Goal: Task Accomplishment & Management: Manage account settings

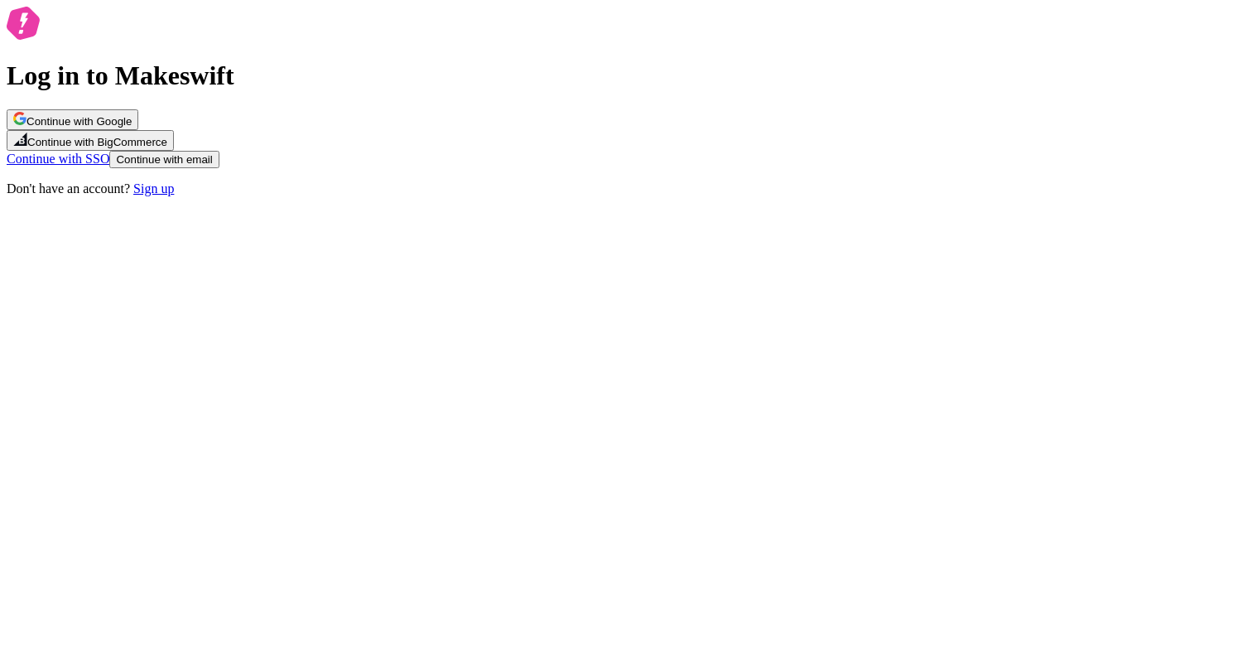
drag, startPoint x: 437, startPoint y: 255, endPoint x: 393, endPoint y: 199, distance: 71.9
click at [437, 196] on div "Log in to Makeswift Continue with Google Continue with BigCommerce Continue wit…" at bounding box center [626, 102] width 1239 height 190
drag, startPoint x: 498, startPoint y: 284, endPoint x: 852, endPoint y: 506, distance: 418.3
click at [849, 196] on div "Log in to Makeswift Continue with Google Continue with BigCommerce Continue wit…" at bounding box center [626, 102] width 1239 height 190
drag, startPoint x: 937, startPoint y: 523, endPoint x: 901, endPoint y: 596, distance: 80.4
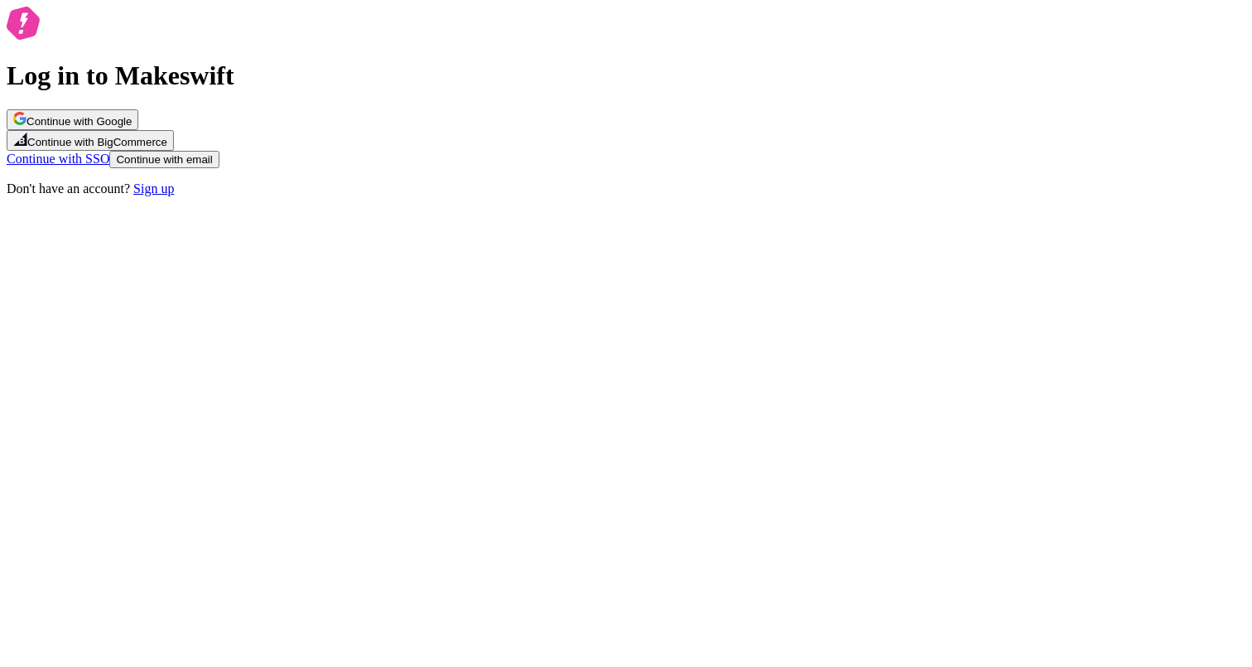
click at [925, 196] on div "Log in to Makeswift Continue with Google Continue with BigCommerce Continue wit…" at bounding box center [626, 102] width 1239 height 190
drag, startPoint x: 706, startPoint y: 417, endPoint x: 475, endPoint y: 223, distance: 302.2
click at [477, 196] on div "Log in to Makeswift Continue with Google Continue with BigCommerce Continue wit…" at bounding box center [626, 102] width 1239 height 190
click at [374, 155] on div "Log in to Makeswift Continue with Google Continue with BigCommerce Continue wit…" at bounding box center [626, 102] width 1239 height 190
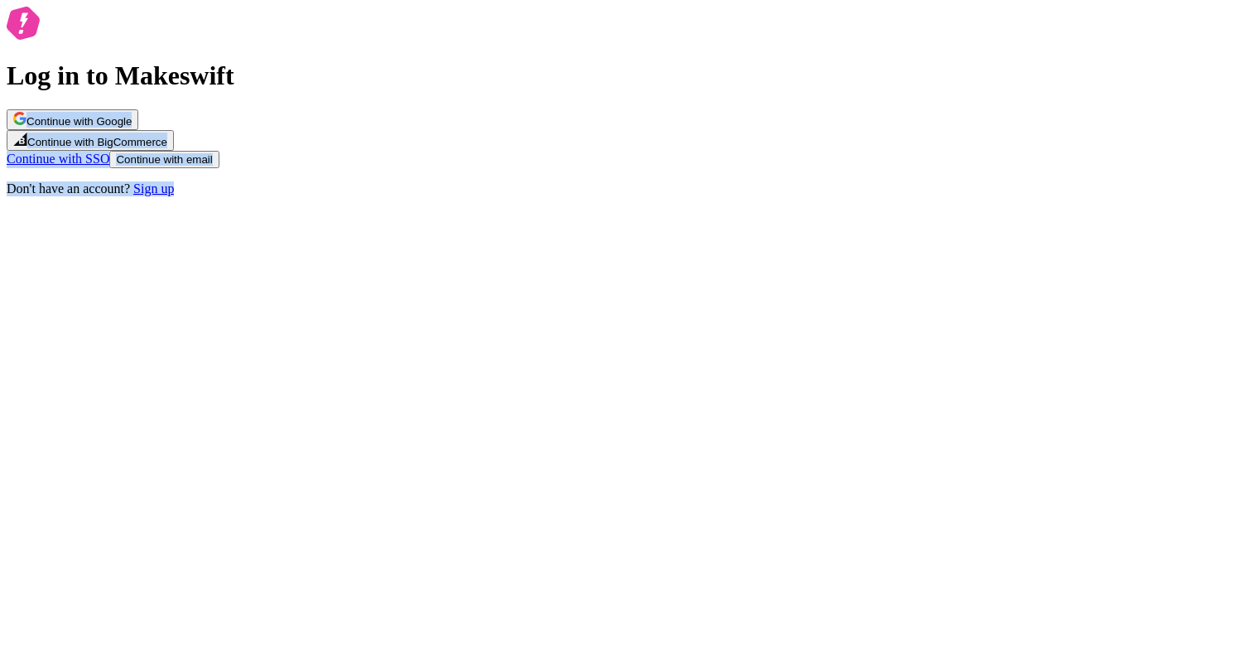
drag, startPoint x: 458, startPoint y: 153, endPoint x: 713, endPoint y: 496, distance: 427.4
click at [704, 196] on div "Log in to Makeswift Continue with Google Continue with BigCommerce Continue wit…" at bounding box center [626, 102] width 1239 height 190
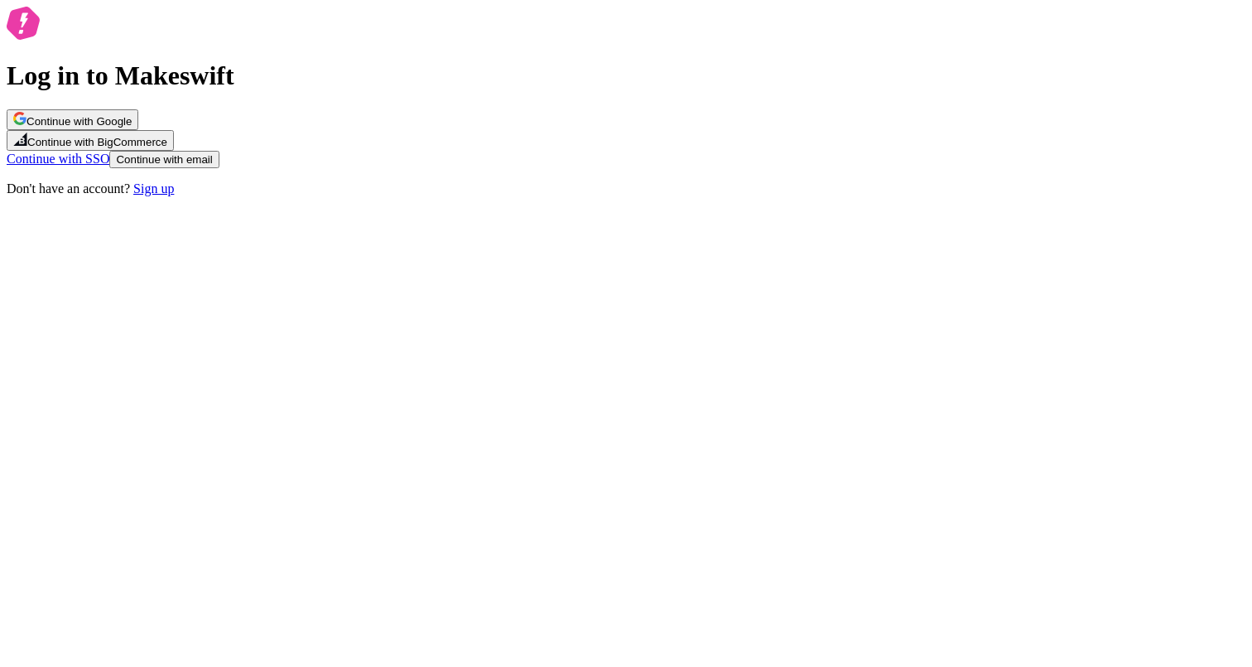
click at [712, 196] on div "Log in to Makeswift Continue with Google Continue with BigCommerce Continue wit…" at bounding box center [626, 102] width 1239 height 190
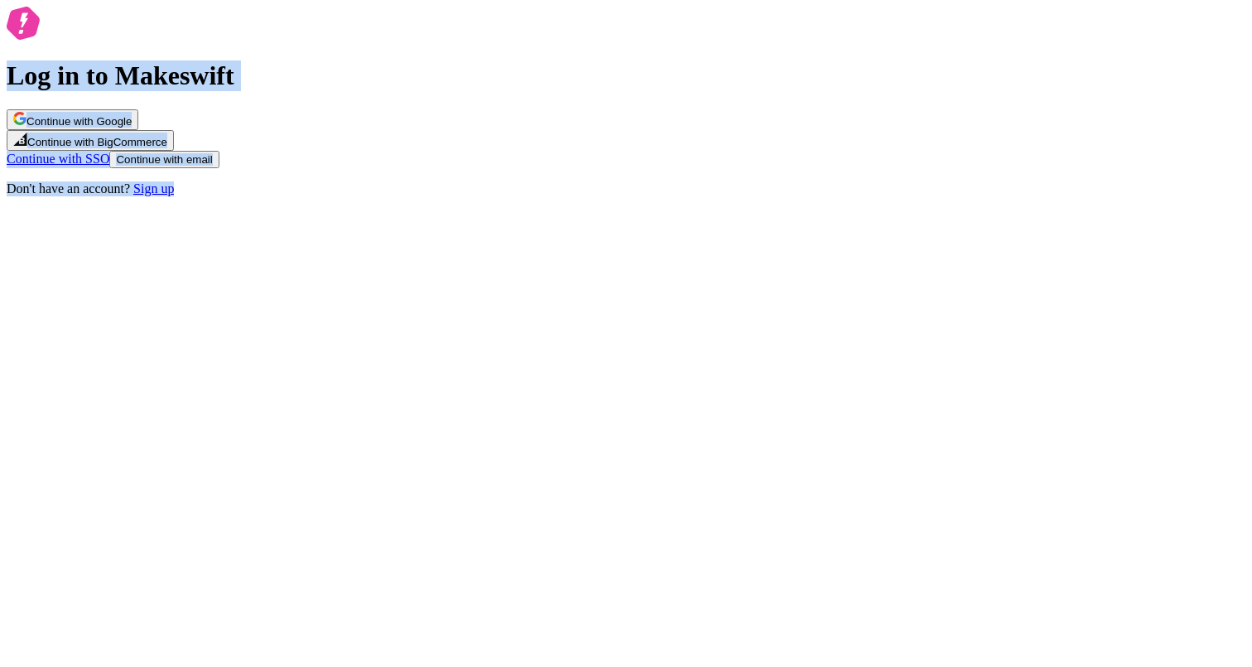
drag, startPoint x: 703, startPoint y: 376, endPoint x: 684, endPoint y: 195, distance: 181.6
click at [684, 195] on div "Log in to Makeswift Continue with Google Continue with BigCommerce Continue wit…" at bounding box center [626, 102] width 1239 height 190
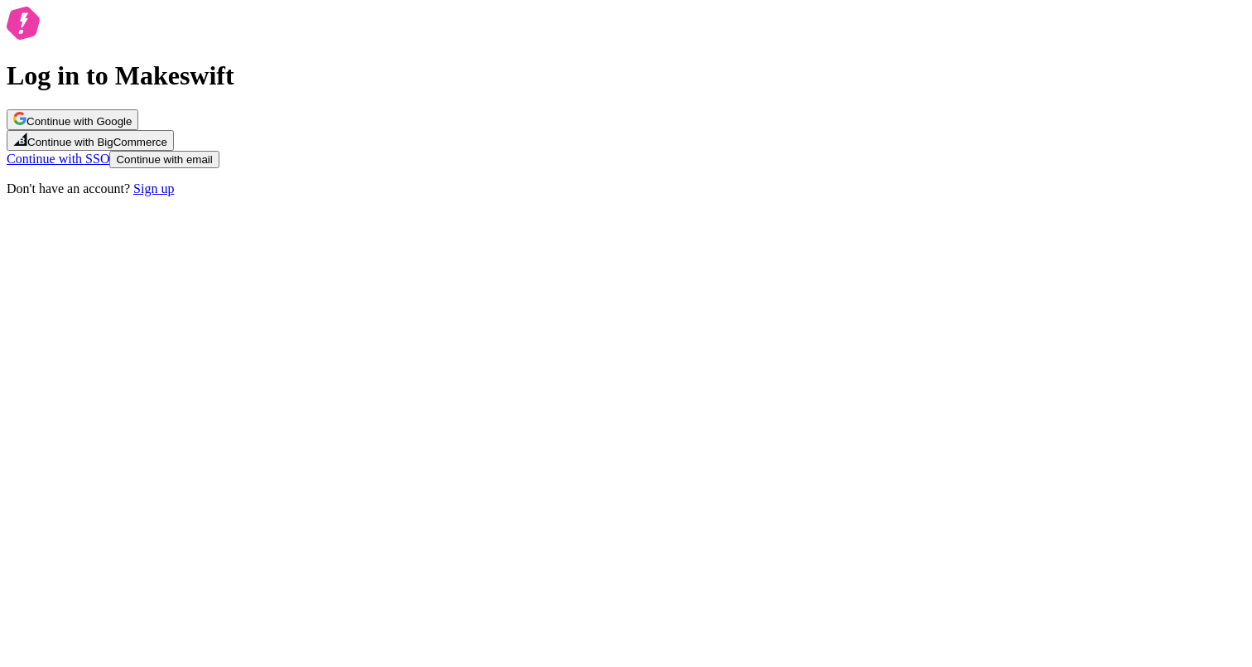
click at [688, 166] on div "Log in to Makeswift Continue with Google Continue with BigCommerce Continue wit…" at bounding box center [626, 102] width 1239 height 190
click at [212, 166] on span "Continue with email" at bounding box center [164, 159] width 96 height 12
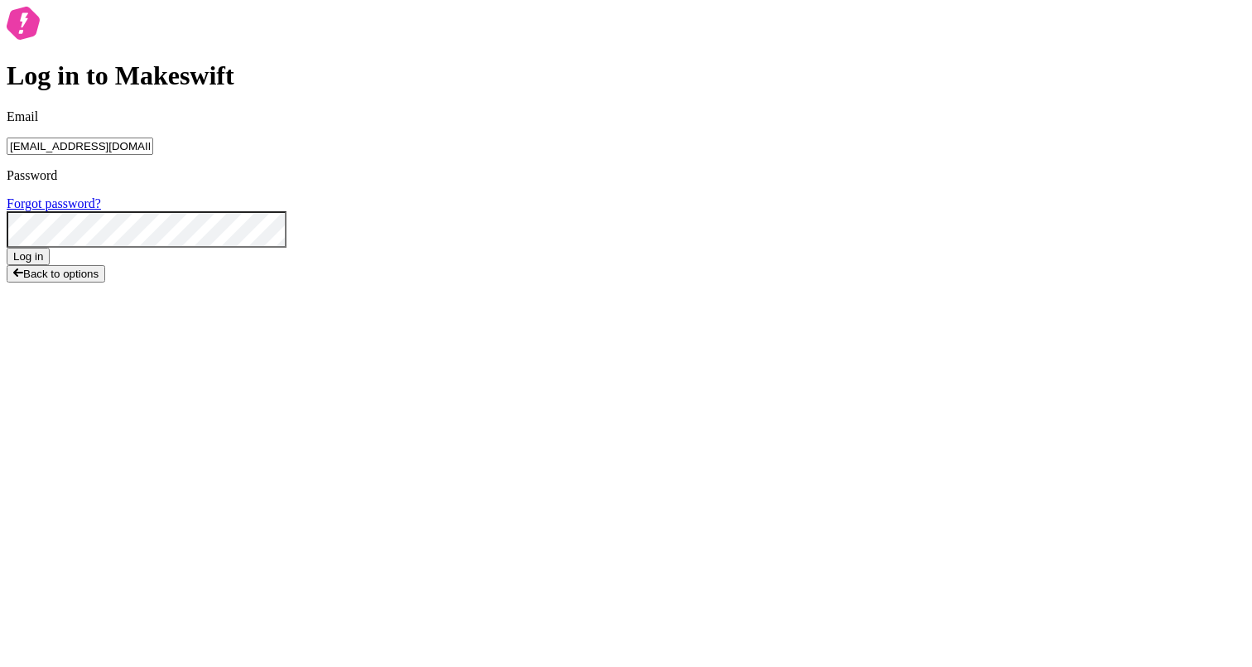
type input "[EMAIL_ADDRESS][DOMAIN_NAME]"
click at [583, 248] on div "Password Forgot password?" at bounding box center [626, 208] width 1239 height 80
click at [7, 248] on button "Log in" at bounding box center [28, 256] width 43 height 17
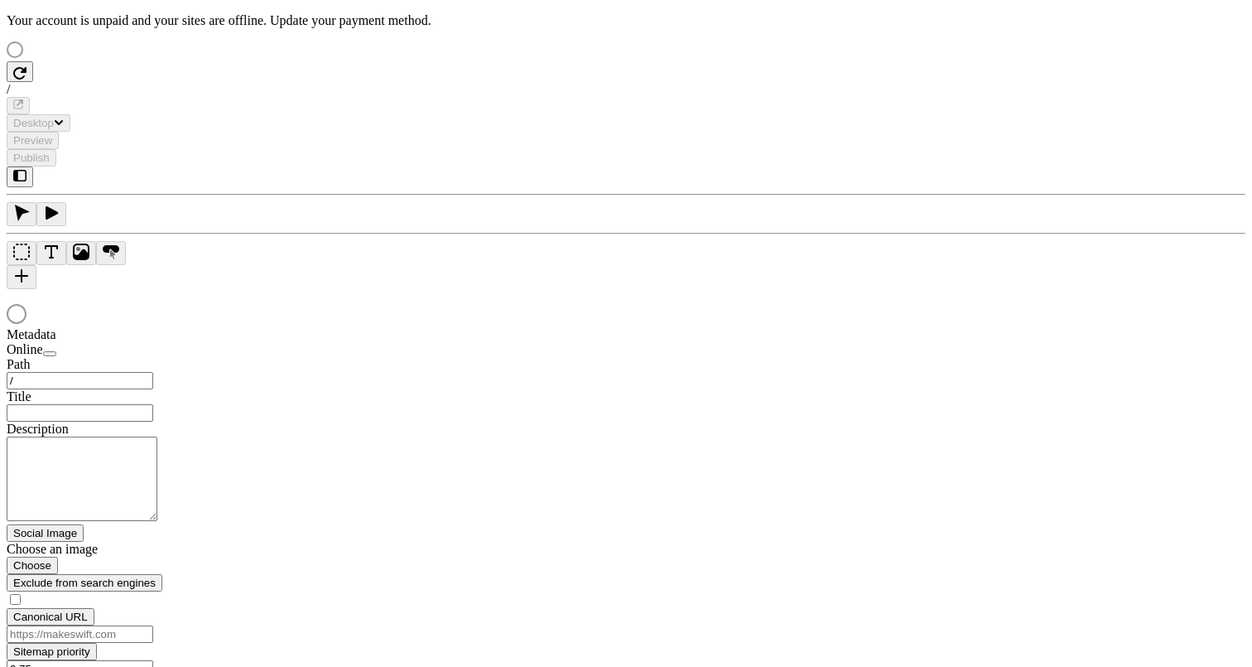
type input "/text-heavy-example-c"
type input "Text Heavy Example C"
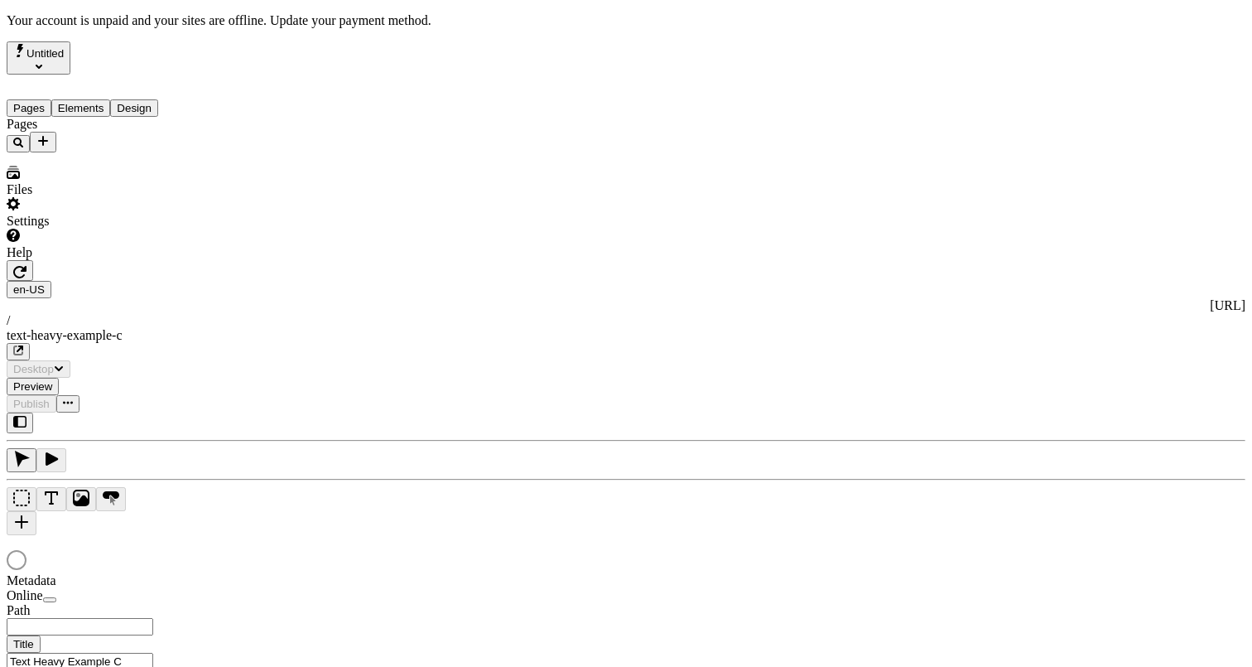
type input "/text-heavy-example-c"
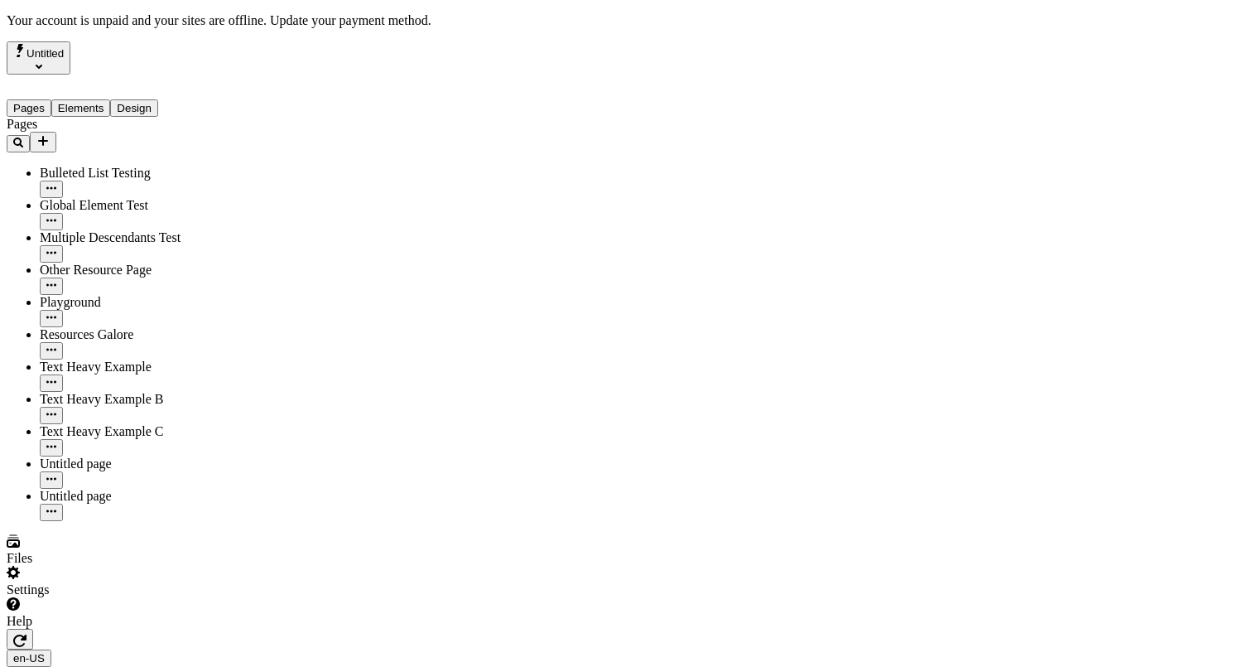
click at [199, 629] on div at bounding box center [106, 629] width 199 height 0
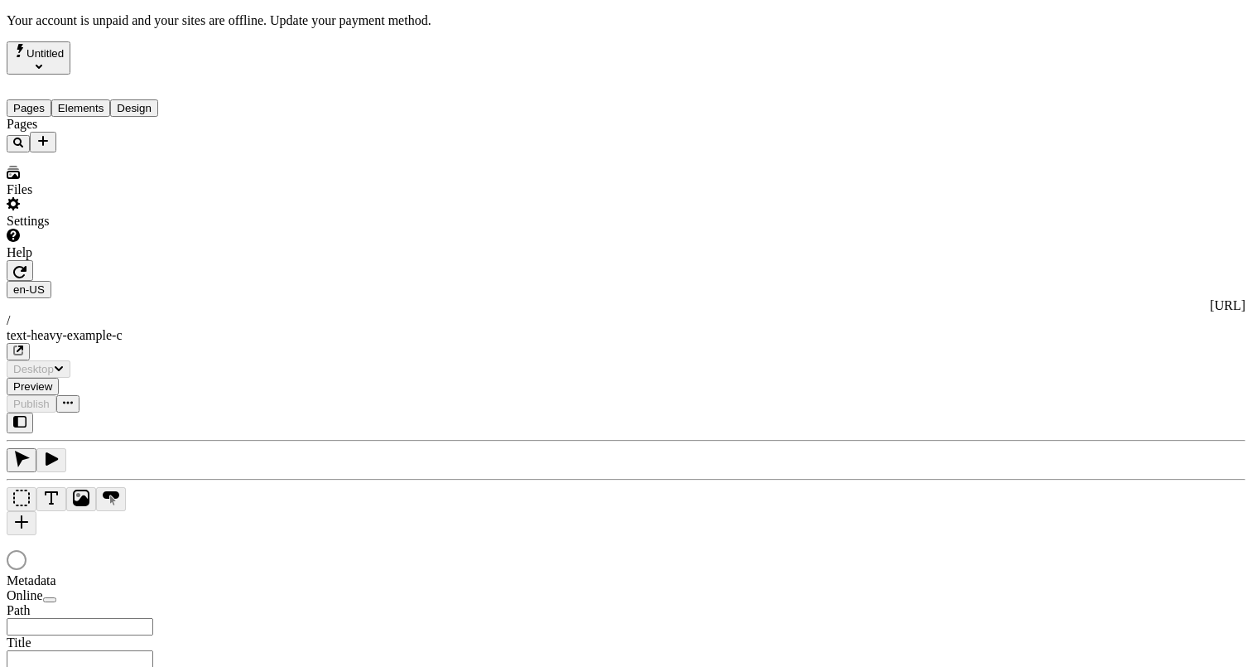
type input "Text Heavy Example C"
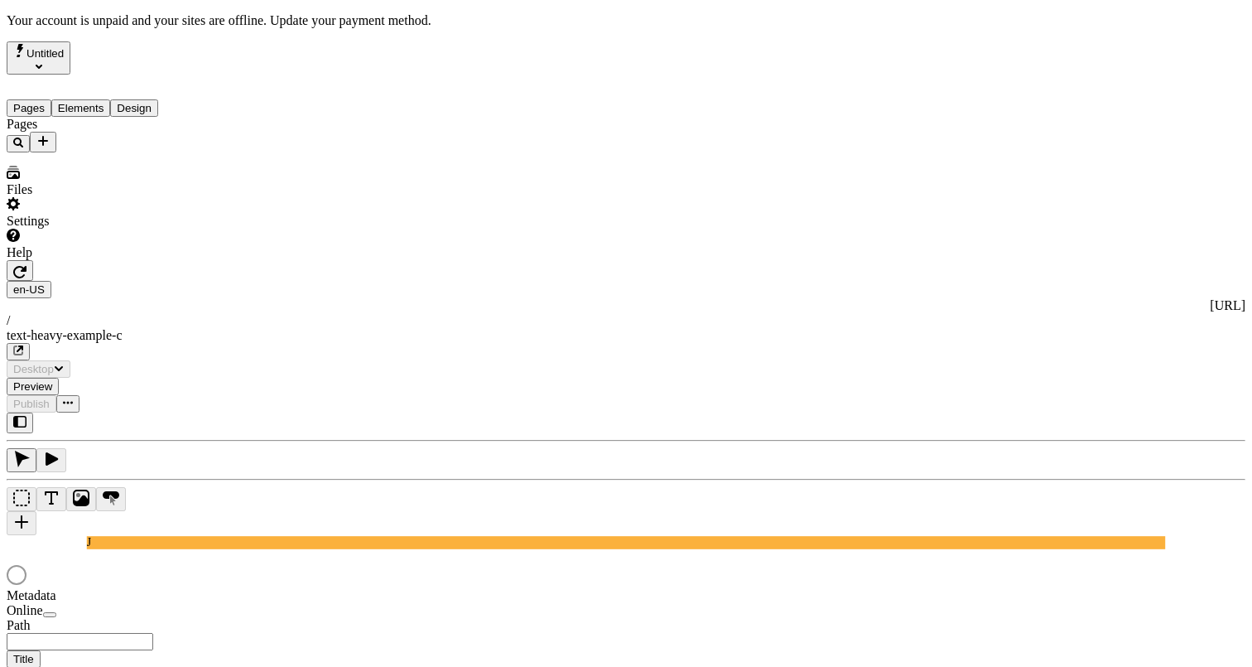
type input "/text-heavy-example-c"
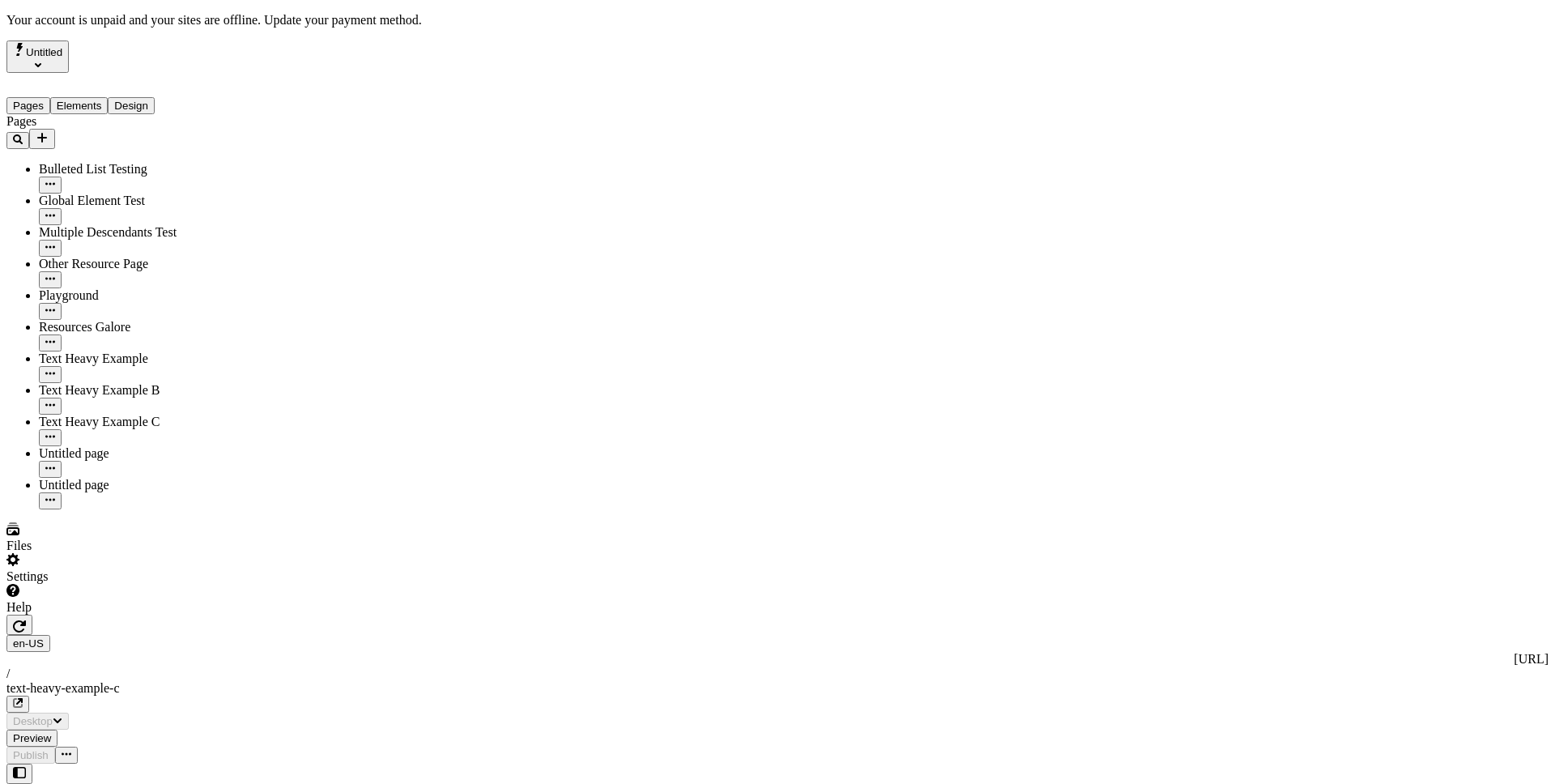
click at [181, 615] on div at bounding box center [99, 615] width 184 height 0
click at [134, 584] on div "Settings" at bounding box center [99, 568] width 184 height 30
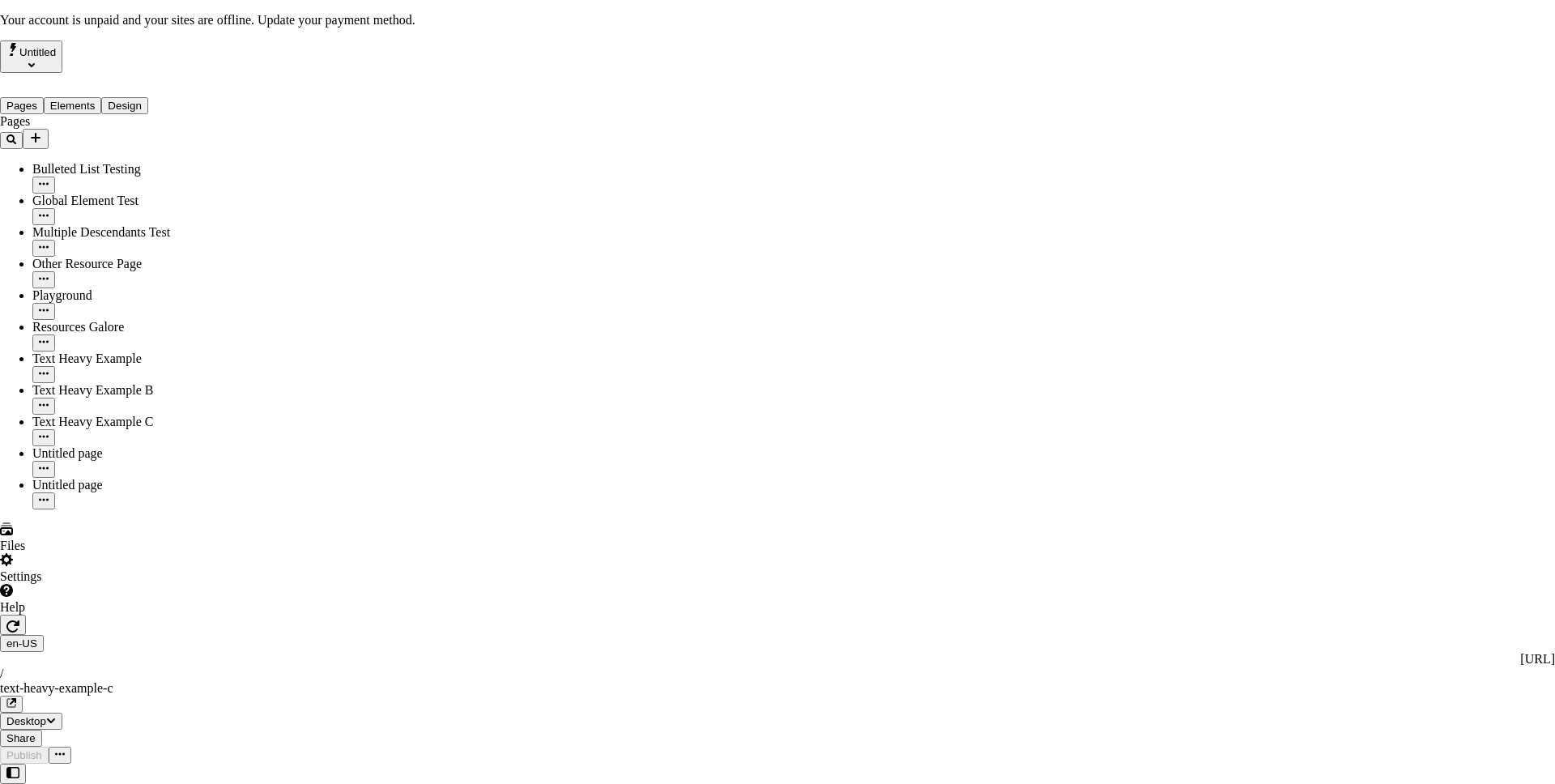
drag, startPoint x: 699, startPoint y: 123, endPoint x: 686, endPoint y: 132, distance: 15.8
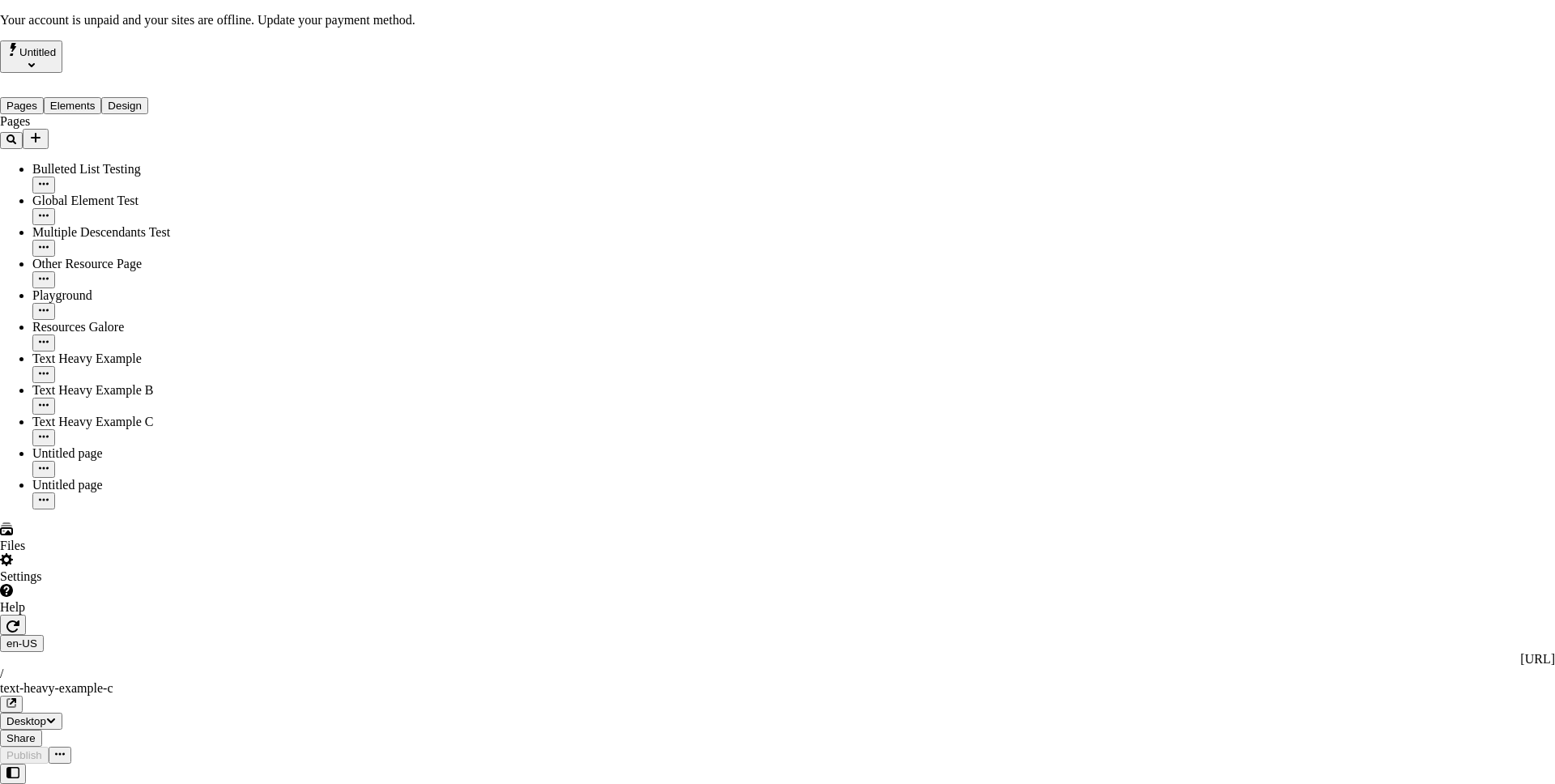
drag, startPoint x: 720, startPoint y: 135, endPoint x: 795, endPoint y: 138, distance: 75.1
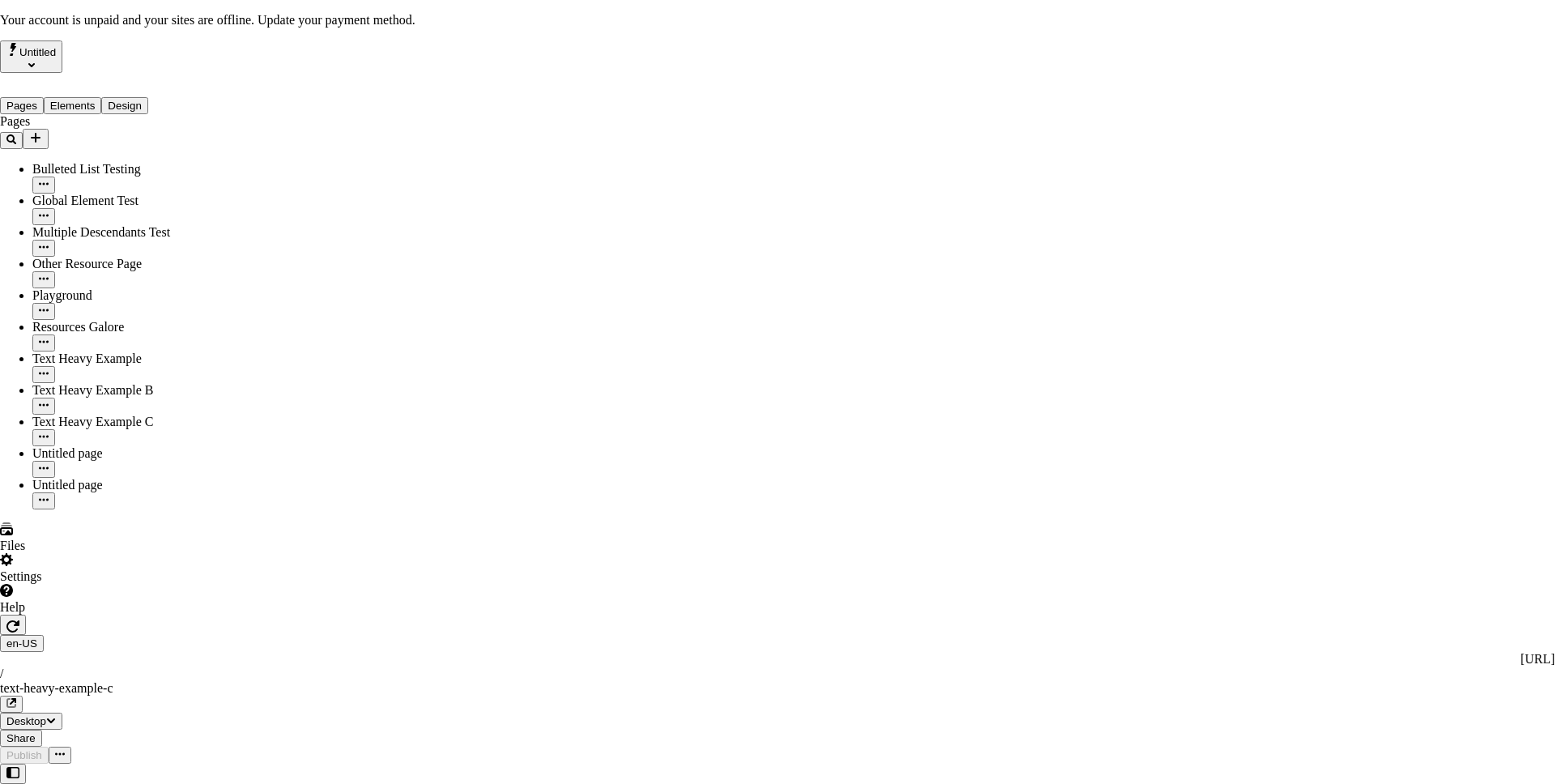
drag, startPoint x: 868, startPoint y: 181, endPoint x: 937, endPoint y: 182, distance: 69.0
drag, startPoint x: 865, startPoint y: 185, endPoint x: 748, endPoint y: 193, distance: 117.3
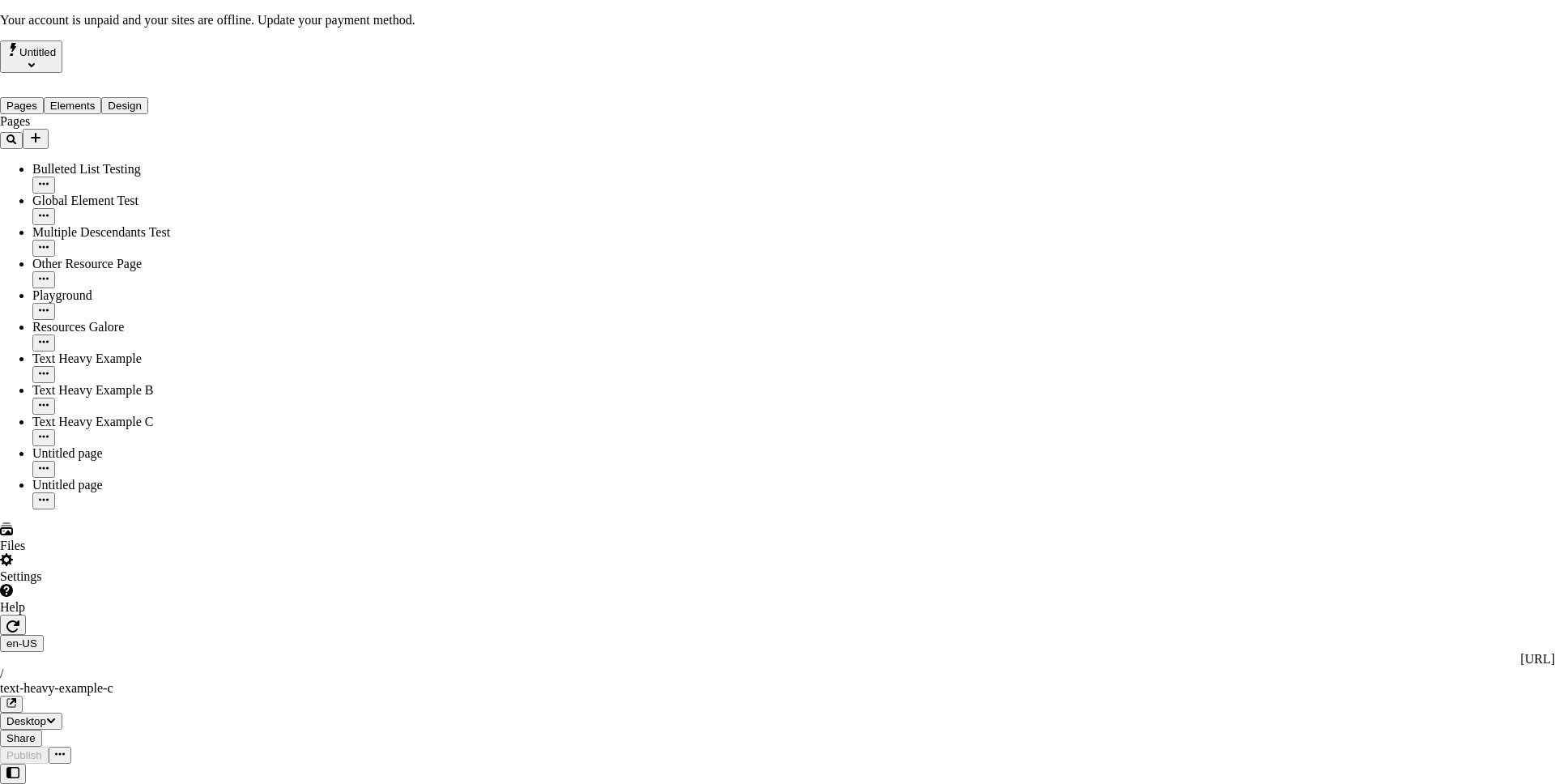
drag, startPoint x: 591, startPoint y: 132, endPoint x: 762, endPoint y: 136, distance: 171.0
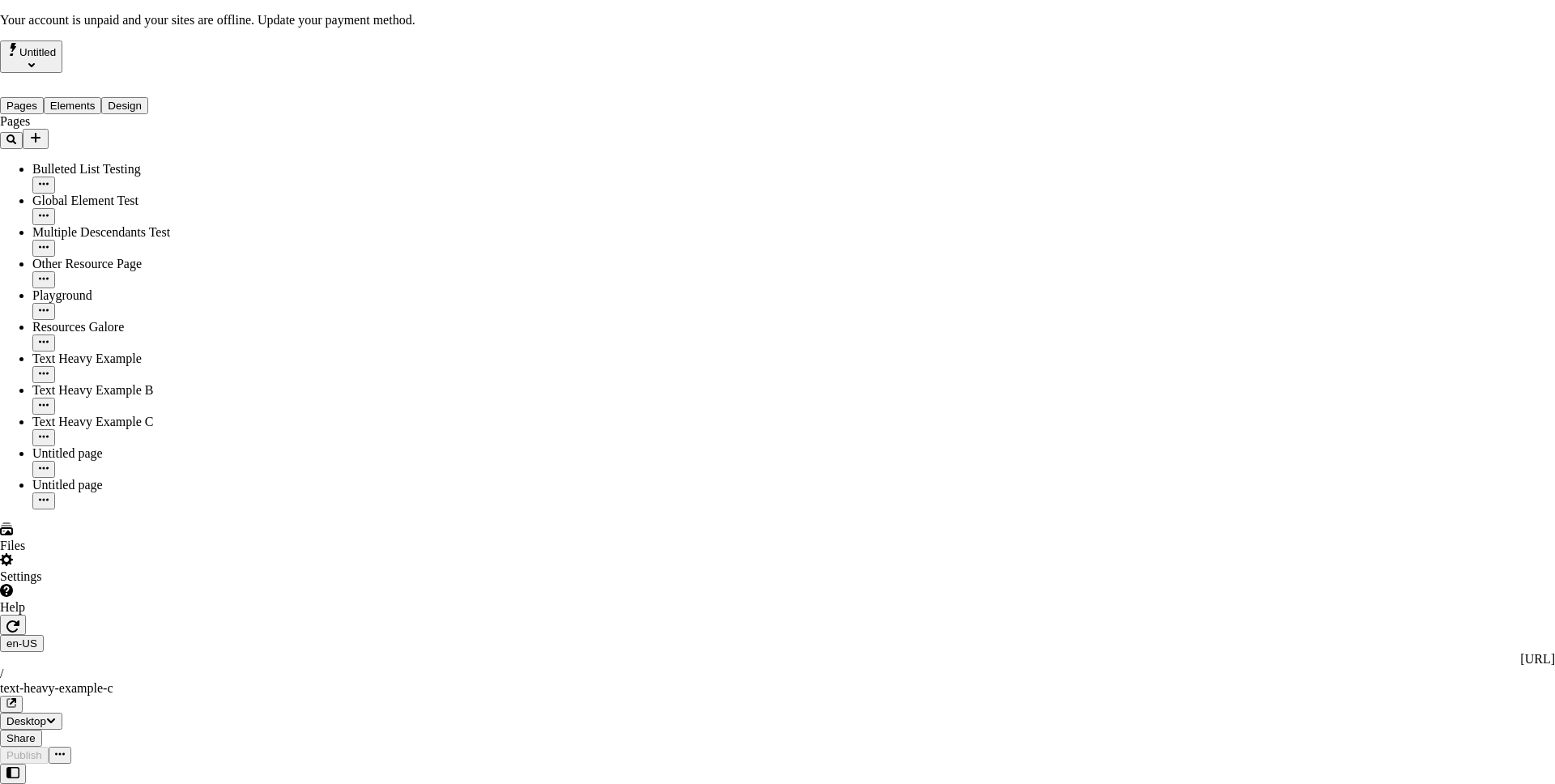
drag, startPoint x: 564, startPoint y: 136, endPoint x: 543, endPoint y: 135, distance: 21.0
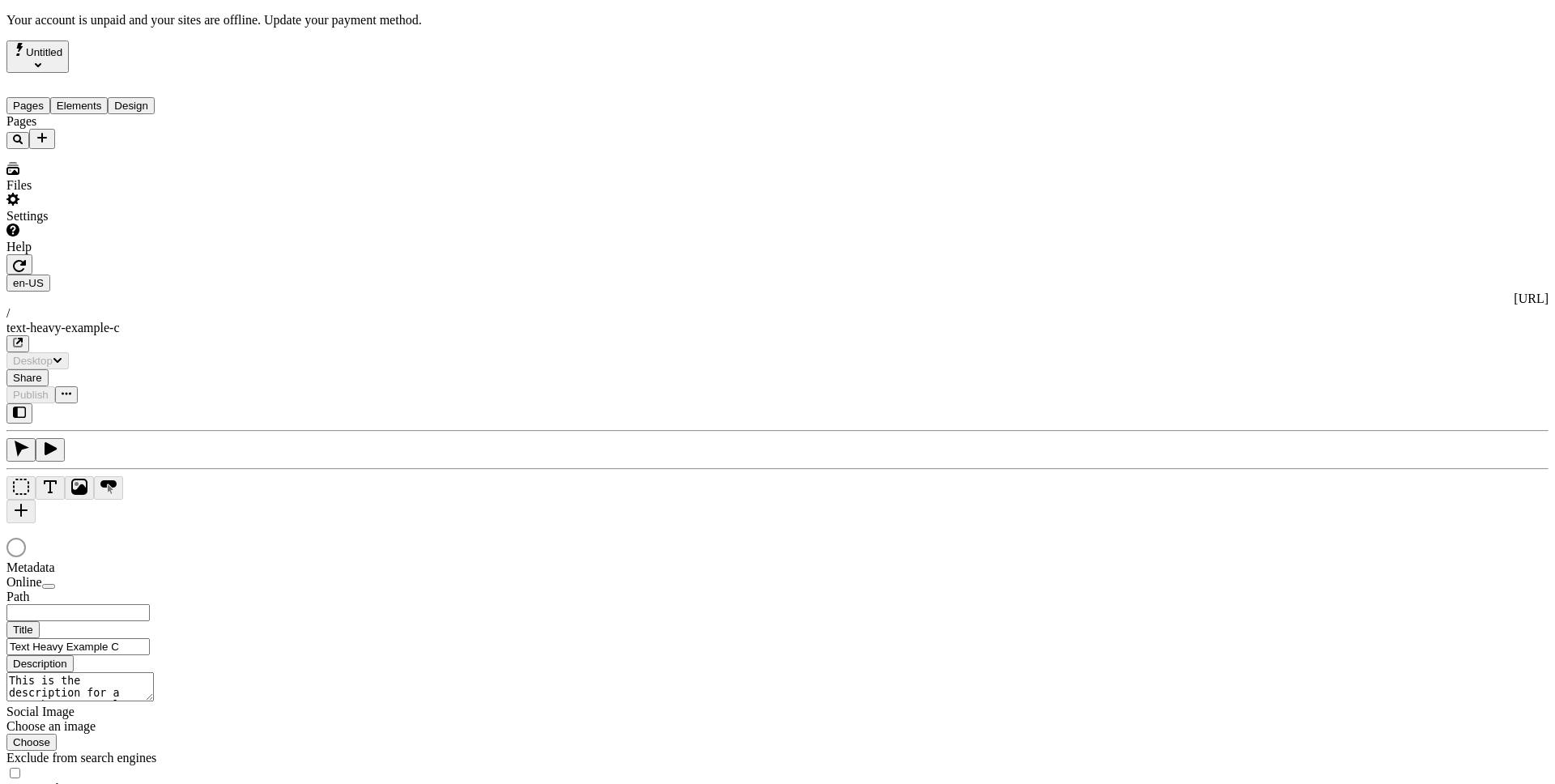
type input "/text-heavy-example-c"
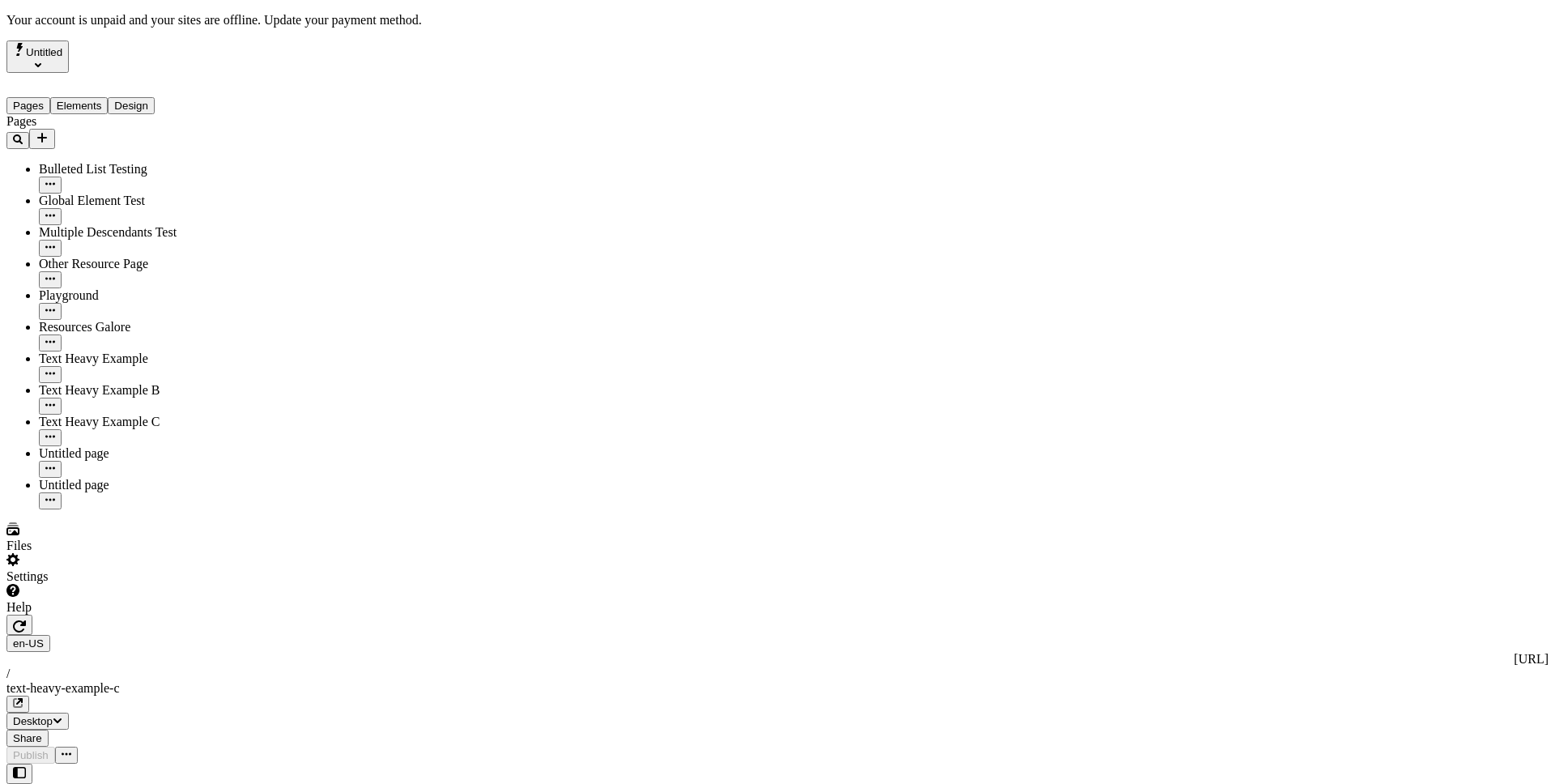
click at [155, 584] on div "Settings" at bounding box center [99, 568] width 184 height 30
drag, startPoint x: 567, startPoint y: 135, endPoint x: 739, endPoint y: 133, distance: 172.0
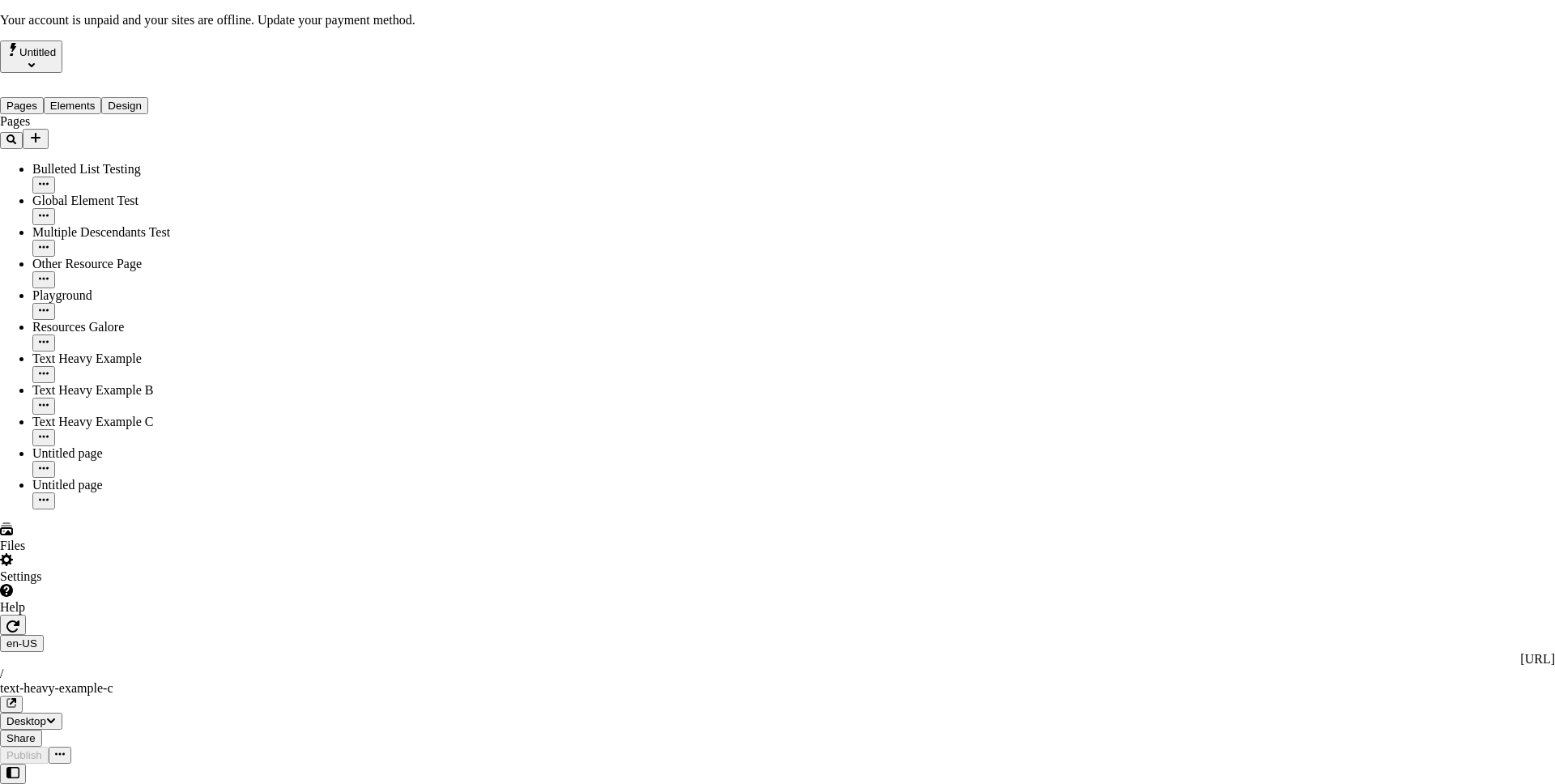
drag, startPoint x: 722, startPoint y: 130, endPoint x: 644, endPoint y: 130, distance: 78.0
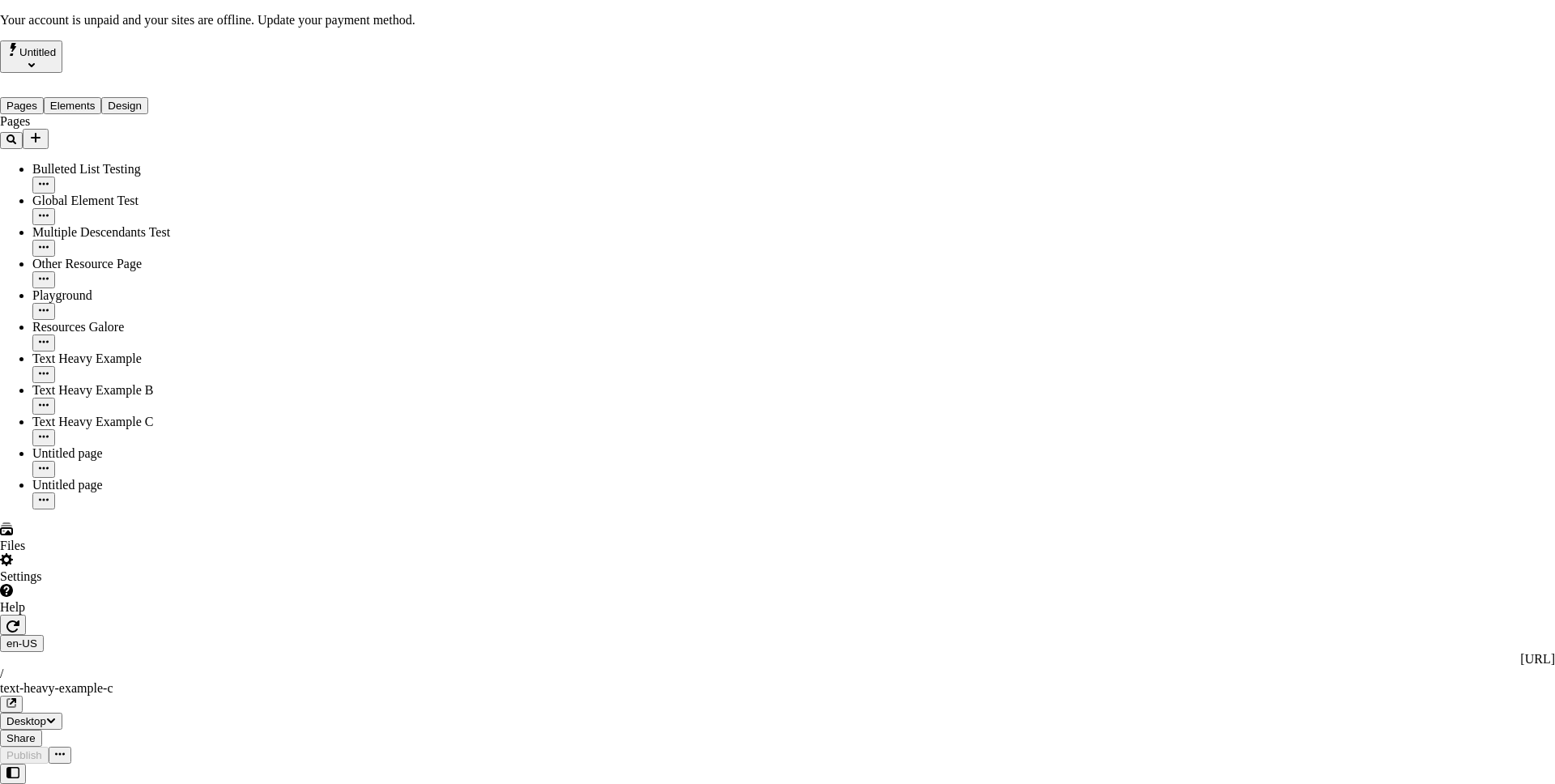
drag, startPoint x: 666, startPoint y: 144, endPoint x: 729, endPoint y: 140, distance: 63.1
drag, startPoint x: 566, startPoint y: 139, endPoint x: 717, endPoint y: 135, distance: 151.1
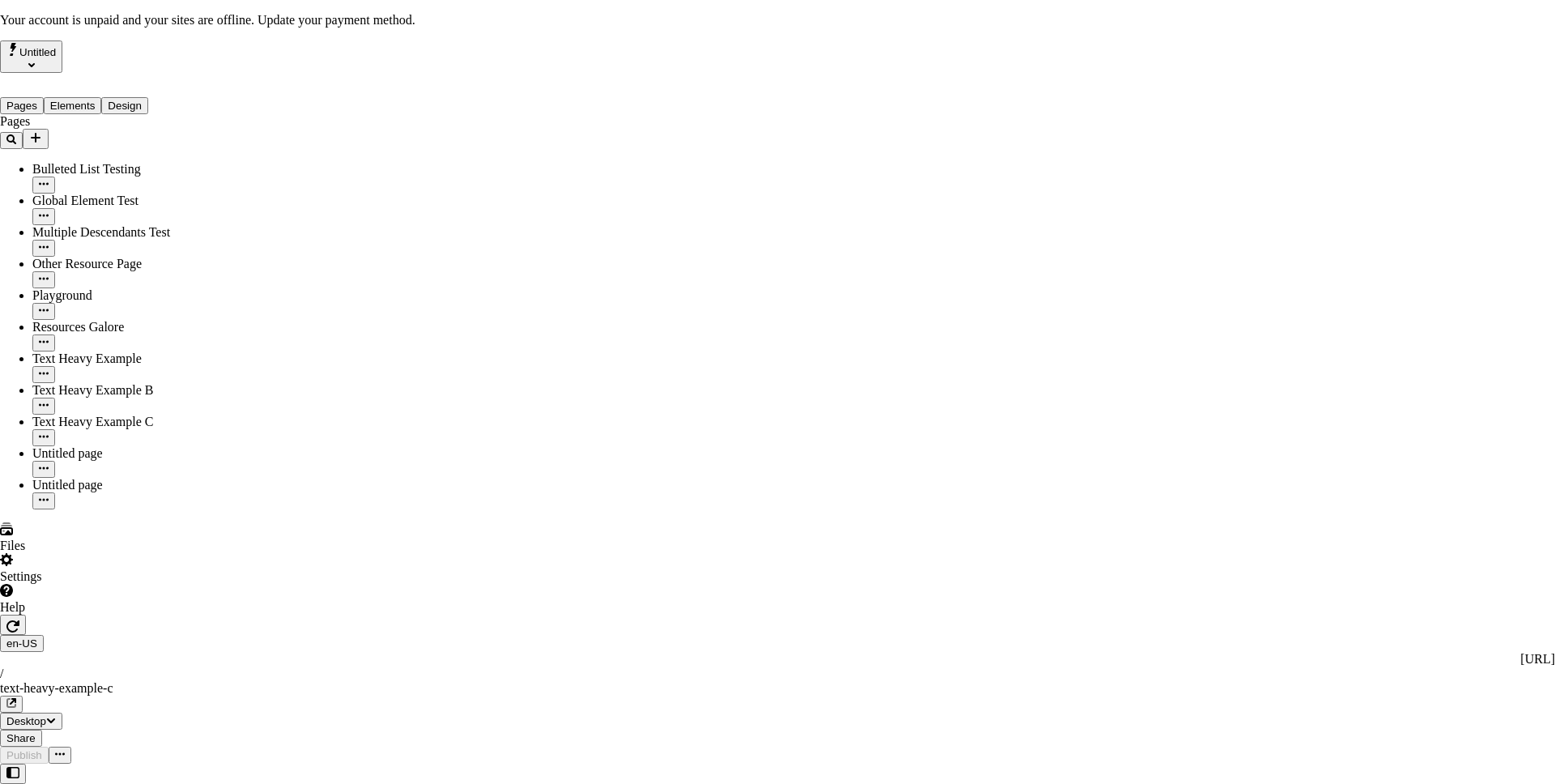
drag, startPoint x: 742, startPoint y: 187, endPoint x: 805, endPoint y: 188, distance: 63.0
drag, startPoint x: 580, startPoint y: 130, endPoint x: 695, endPoint y: 124, distance: 115.2
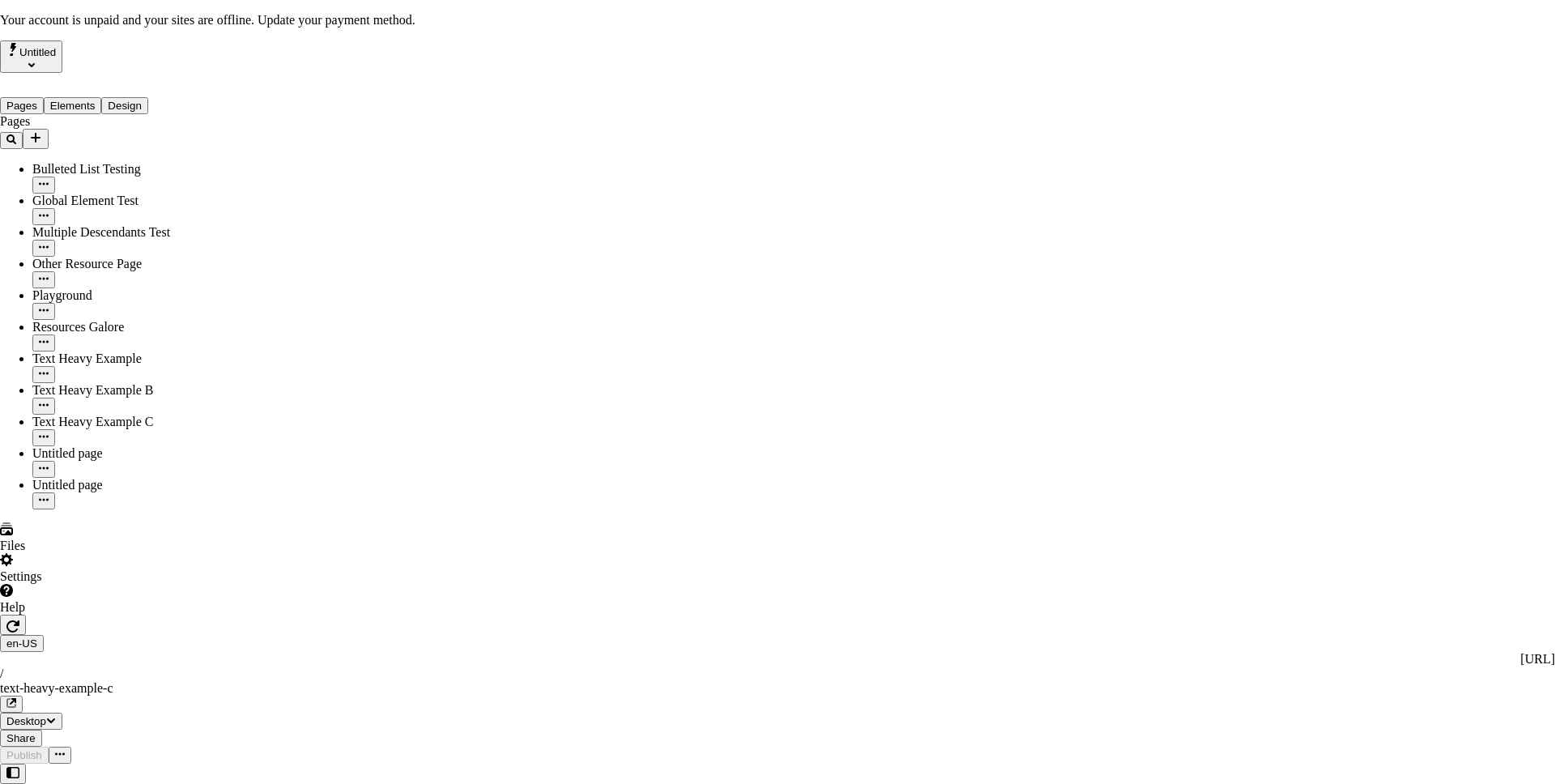
drag, startPoint x: 913, startPoint y: 234, endPoint x: 790, endPoint y: 187, distance: 131.7
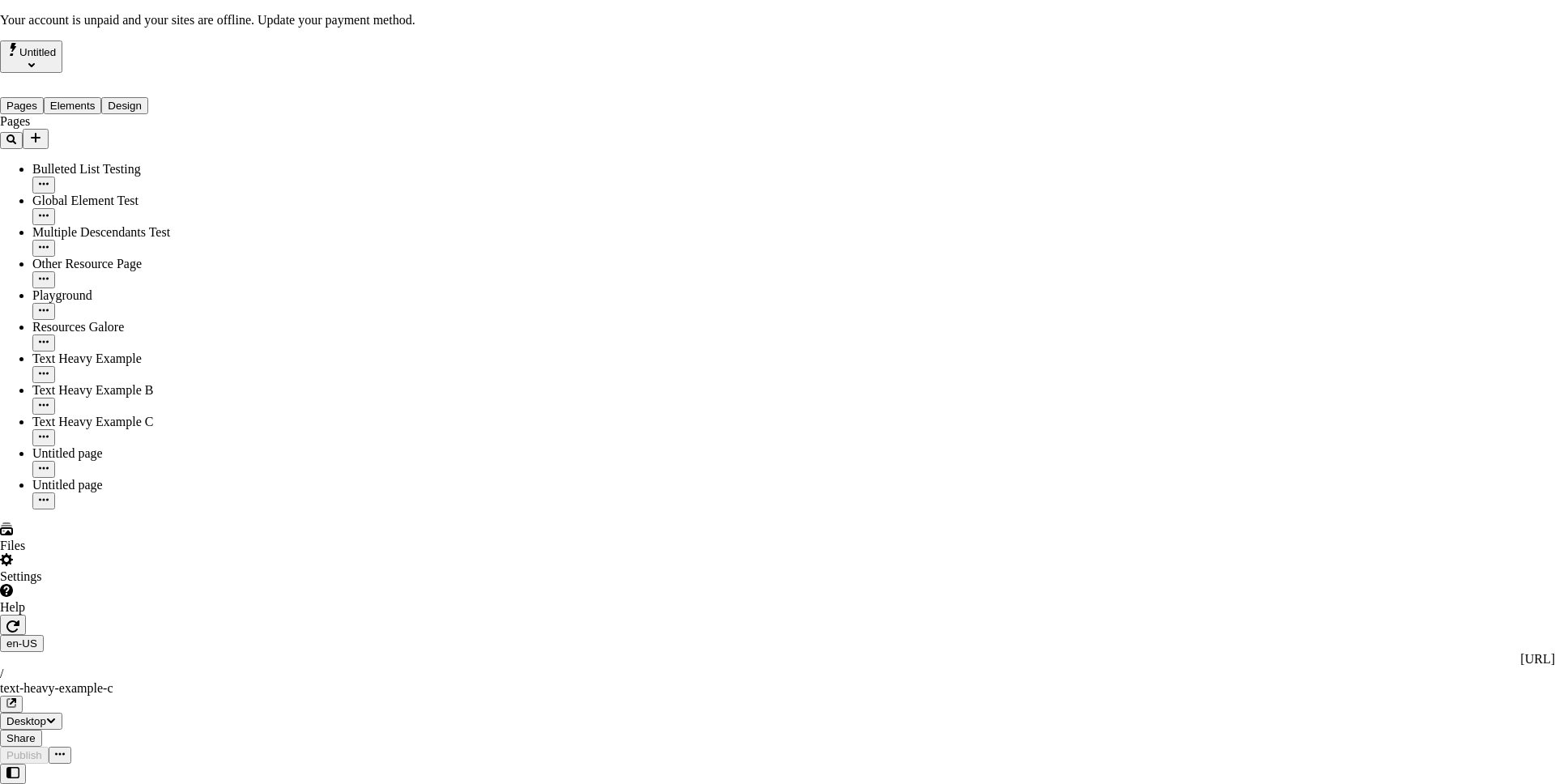
click at [143, 584] on div "Settings" at bounding box center [99, 568] width 184 height 30
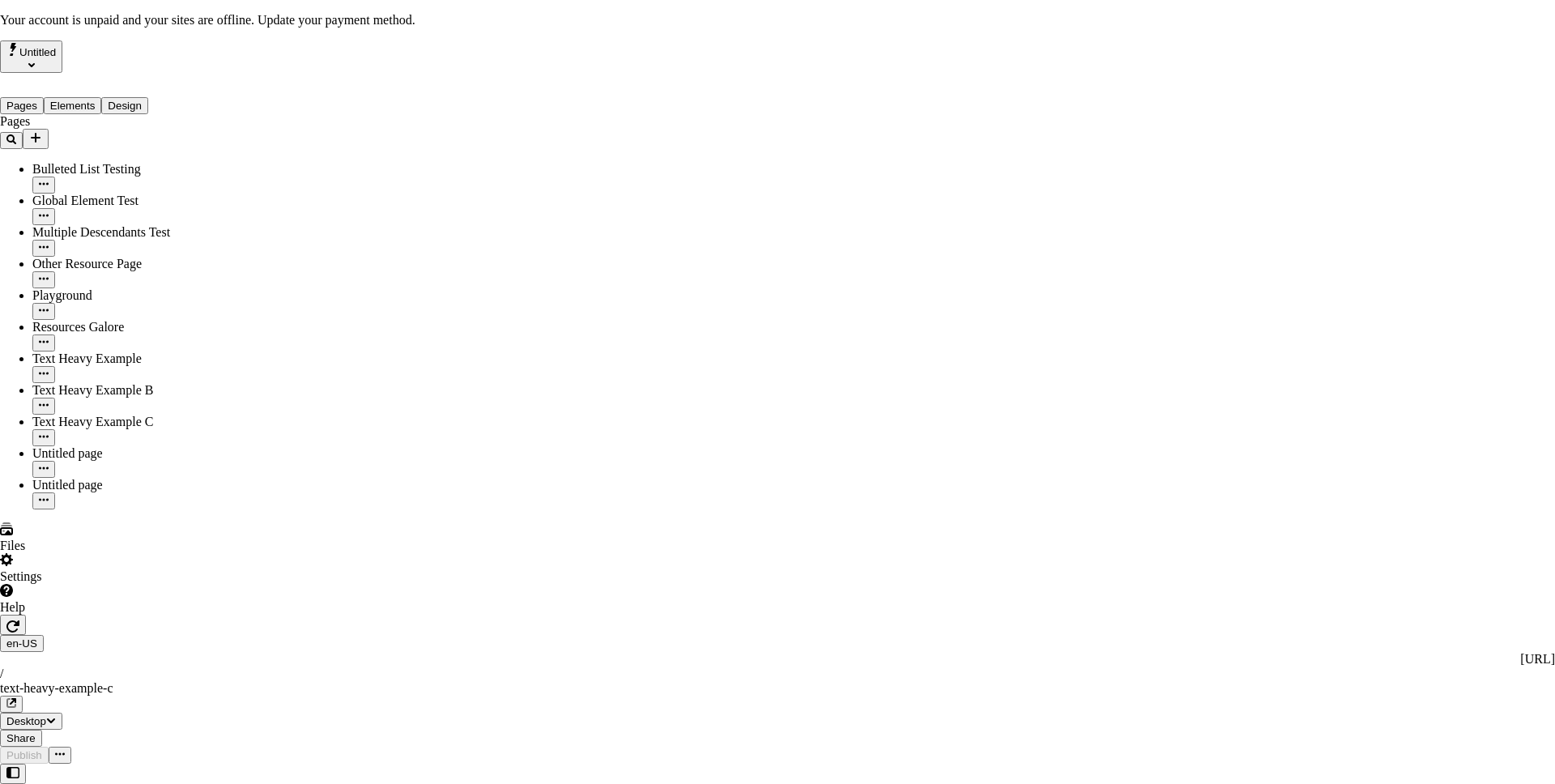
drag, startPoint x: 996, startPoint y: 222, endPoint x: 994, endPoint y: 237, distance: 15.1
drag, startPoint x: 1167, startPoint y: 229, endPoint x: 1158, endPoint y: 228, distance: 9.1
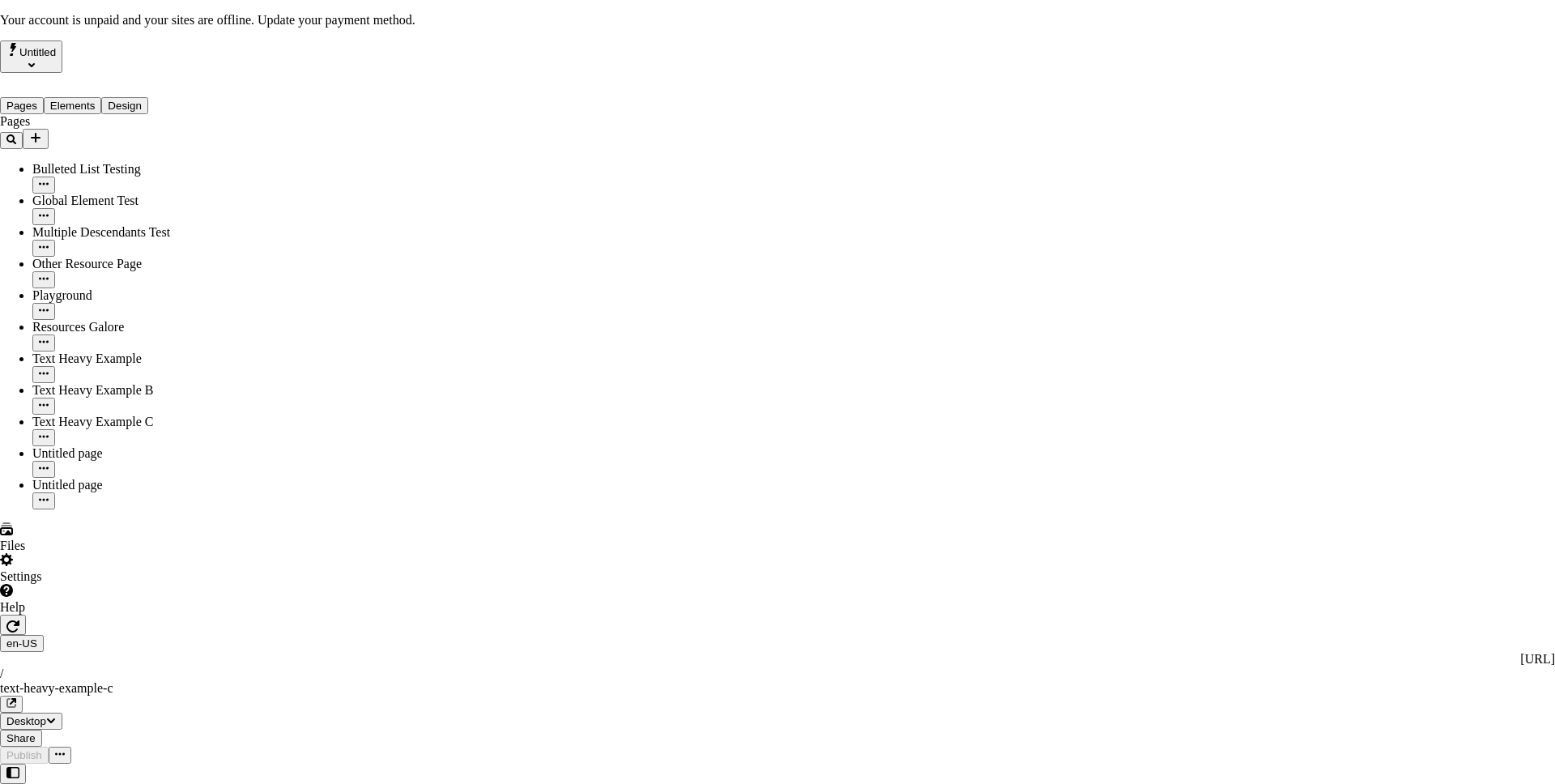
drag, startPoint x: 1059, startPoint y: 257, endPoint x: 1010, endPoint y: 295, distance: 62.0
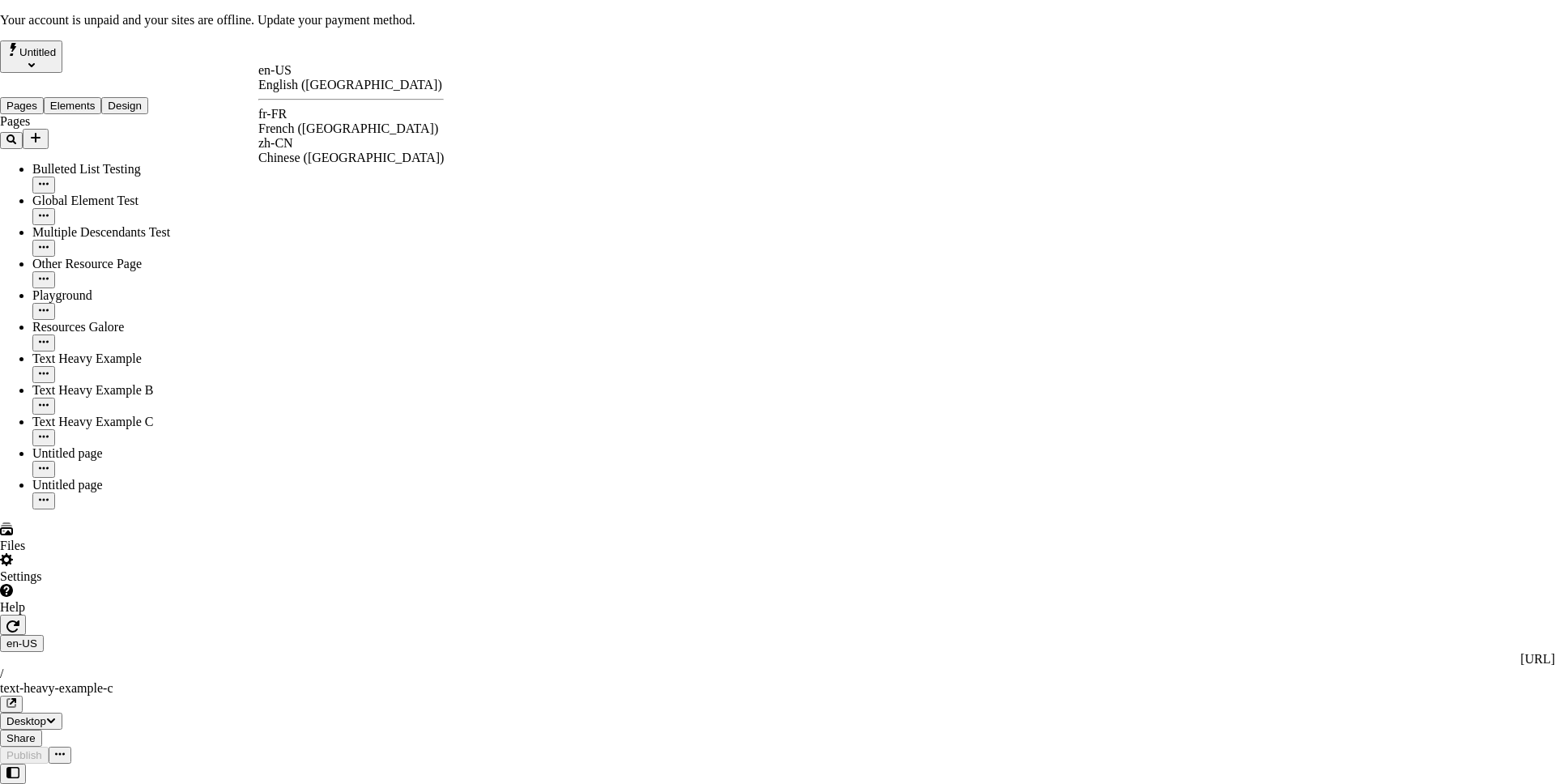
click at [304, 107] on div "en-US English (United States) fr-FR French (France) zh-CN Chinese (China)" at bounding box center [351, 114] width 186 height 102
click at [304, 121] on div "fr-FR" at bounding box center [351, 113] width 186 height 15
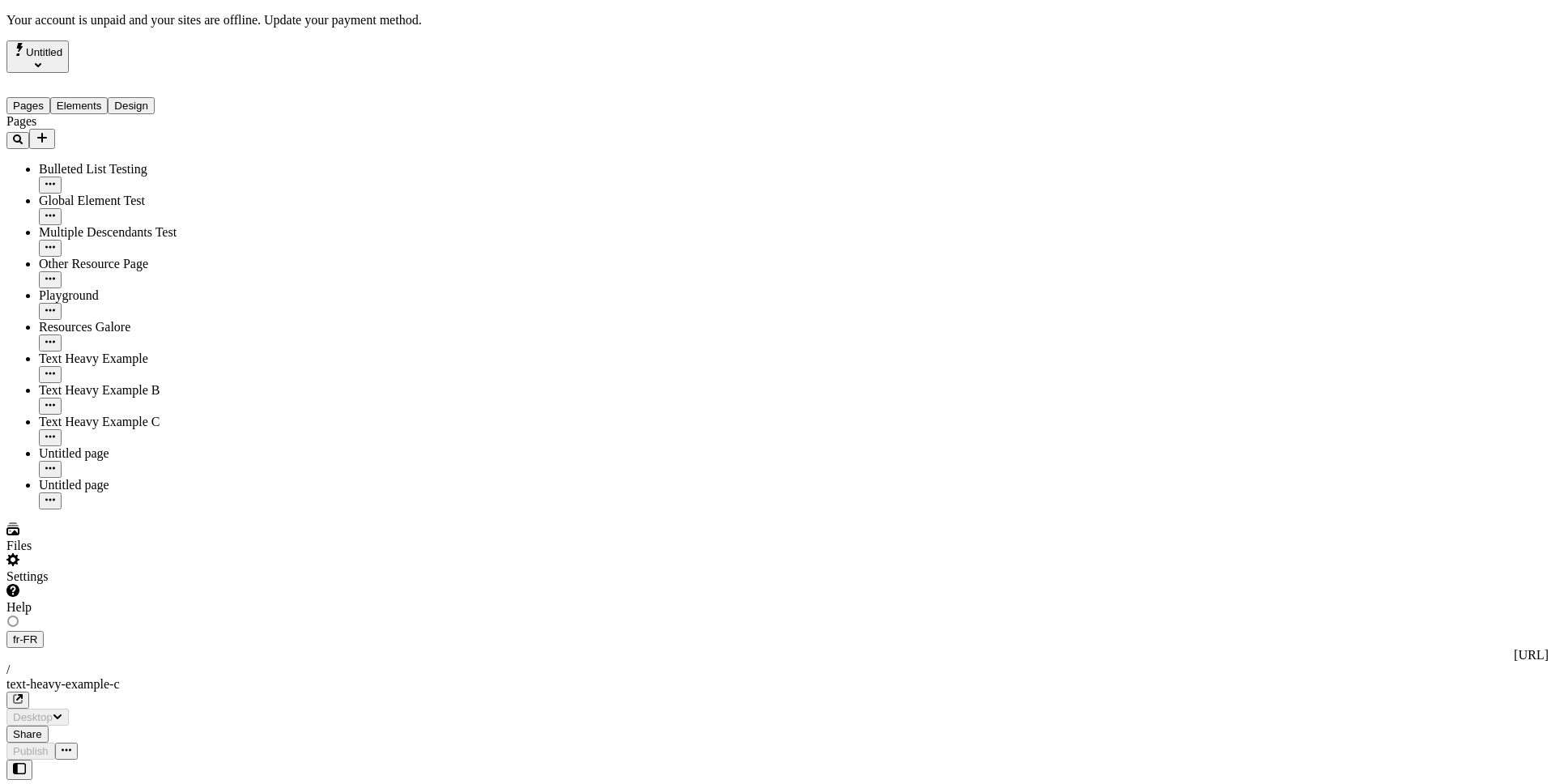
type input "/text-heavy-example-c"
click at [129, 584] on div "Settings" at bounding box center [99, 568] width 184 height 30
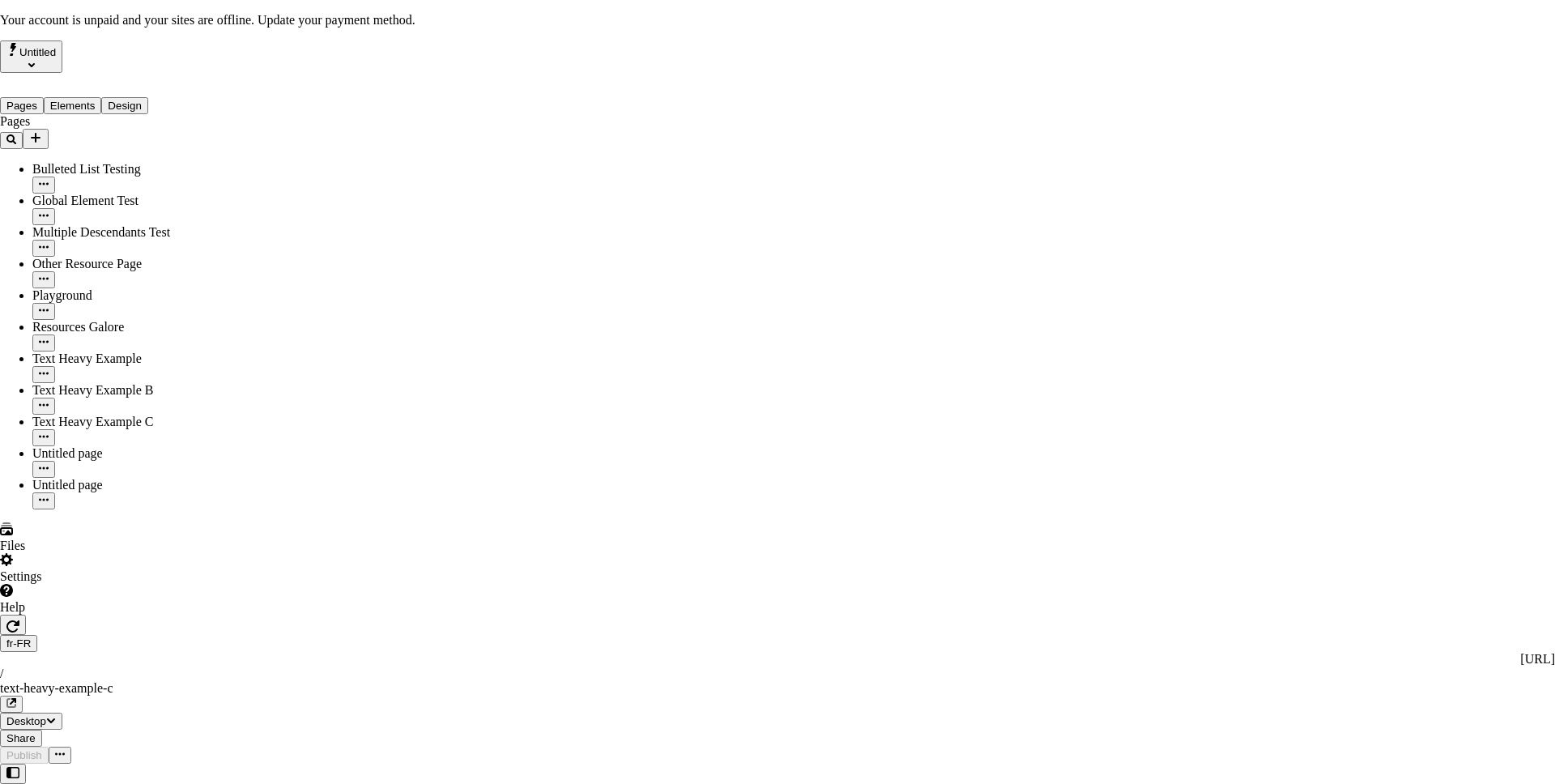
drag, startPoint x: 1144, startPoint y: 216, endPoint x: 1146, endPoint y: 224, distance: 8.2
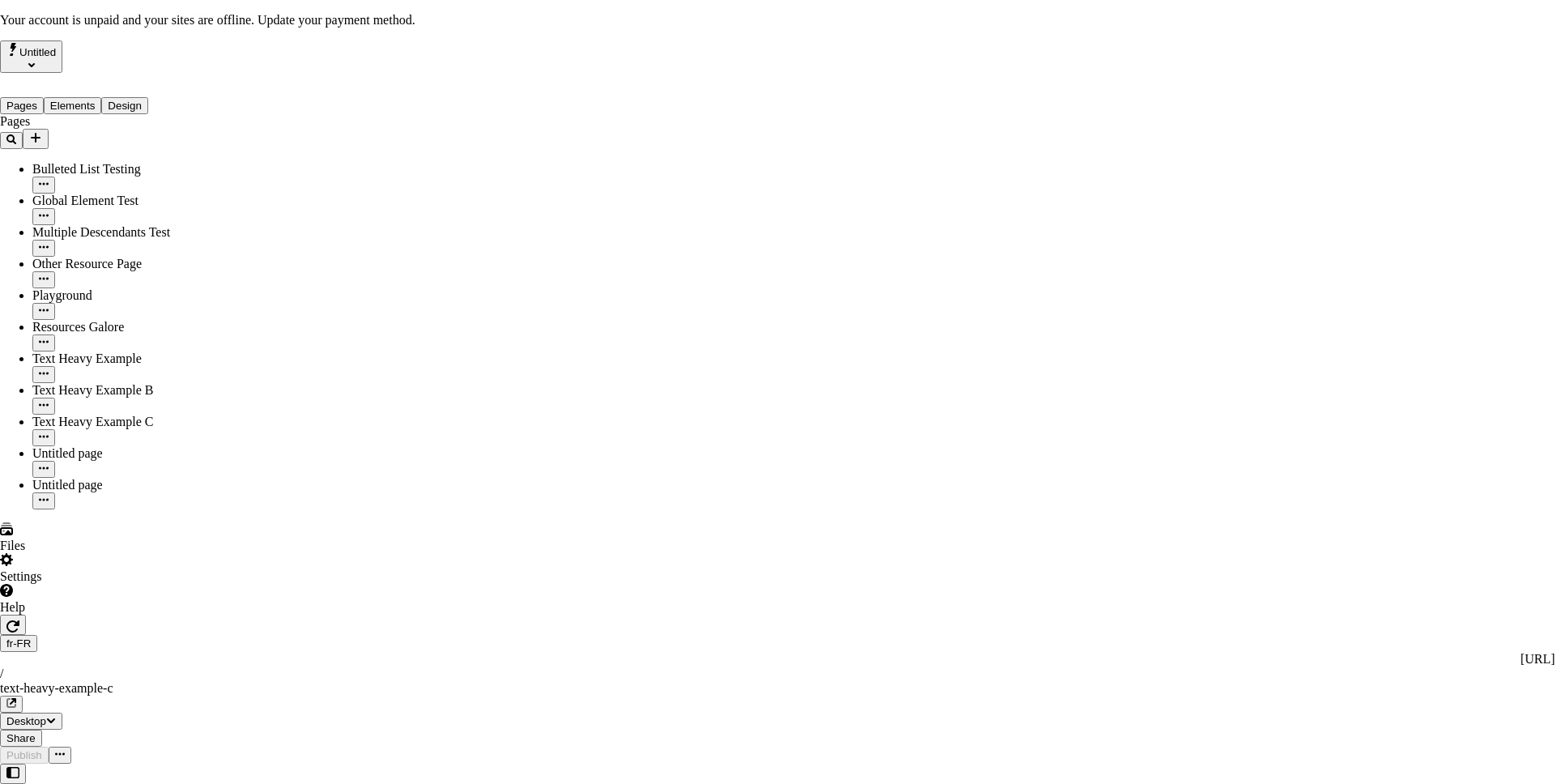
drag, startPoint x: 917, startPoint y: 172, endPoint x: 925, endPoint y: 181, distance: 12.0
drag, startPoint x: 925, startPoint y: 181, endPoint x: 989, endPoint y: 229, distance: 80.0
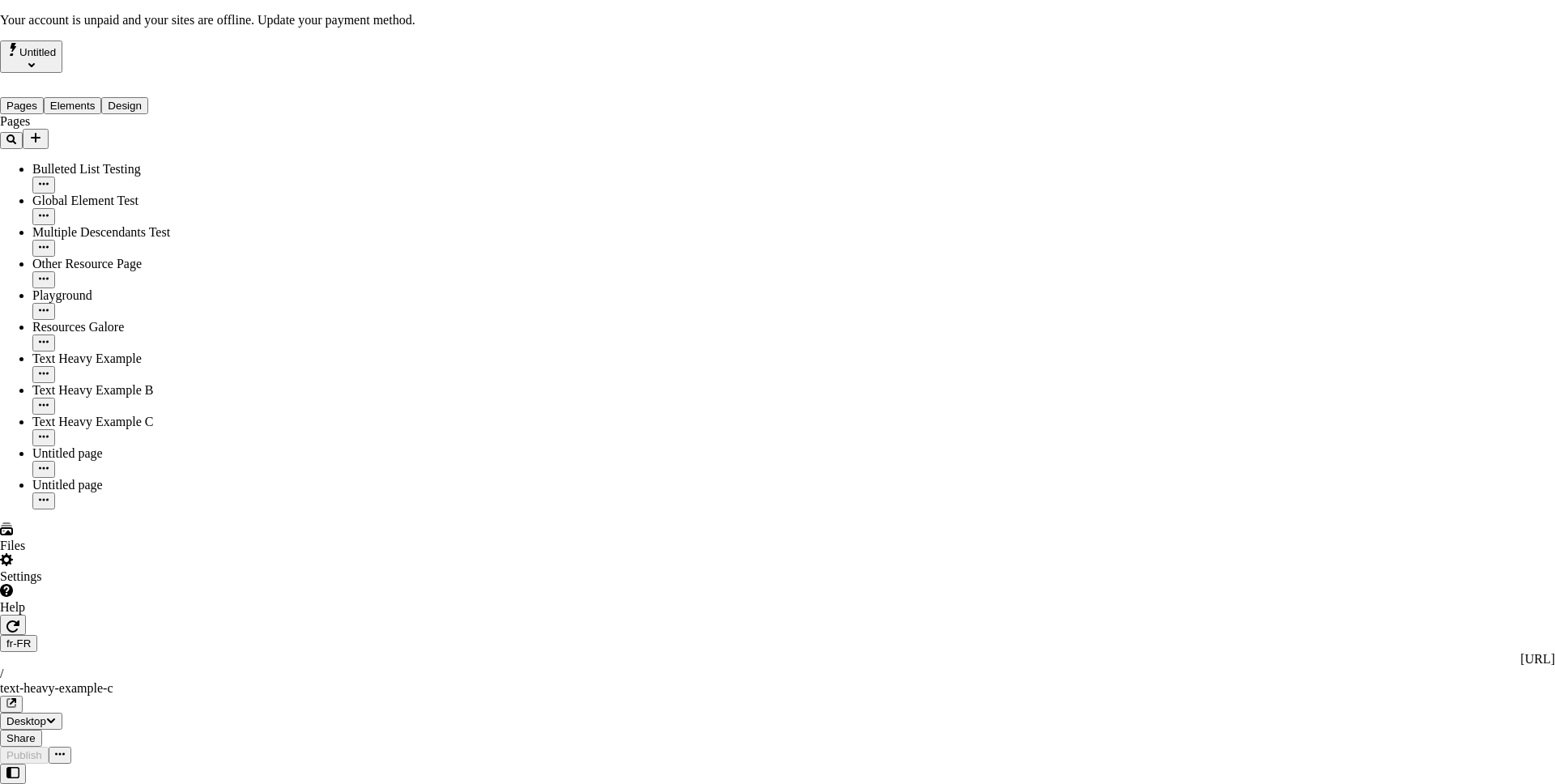
click at [63, 59] on span "Untitled" at bounding box center [44, 52] width 36 height 12
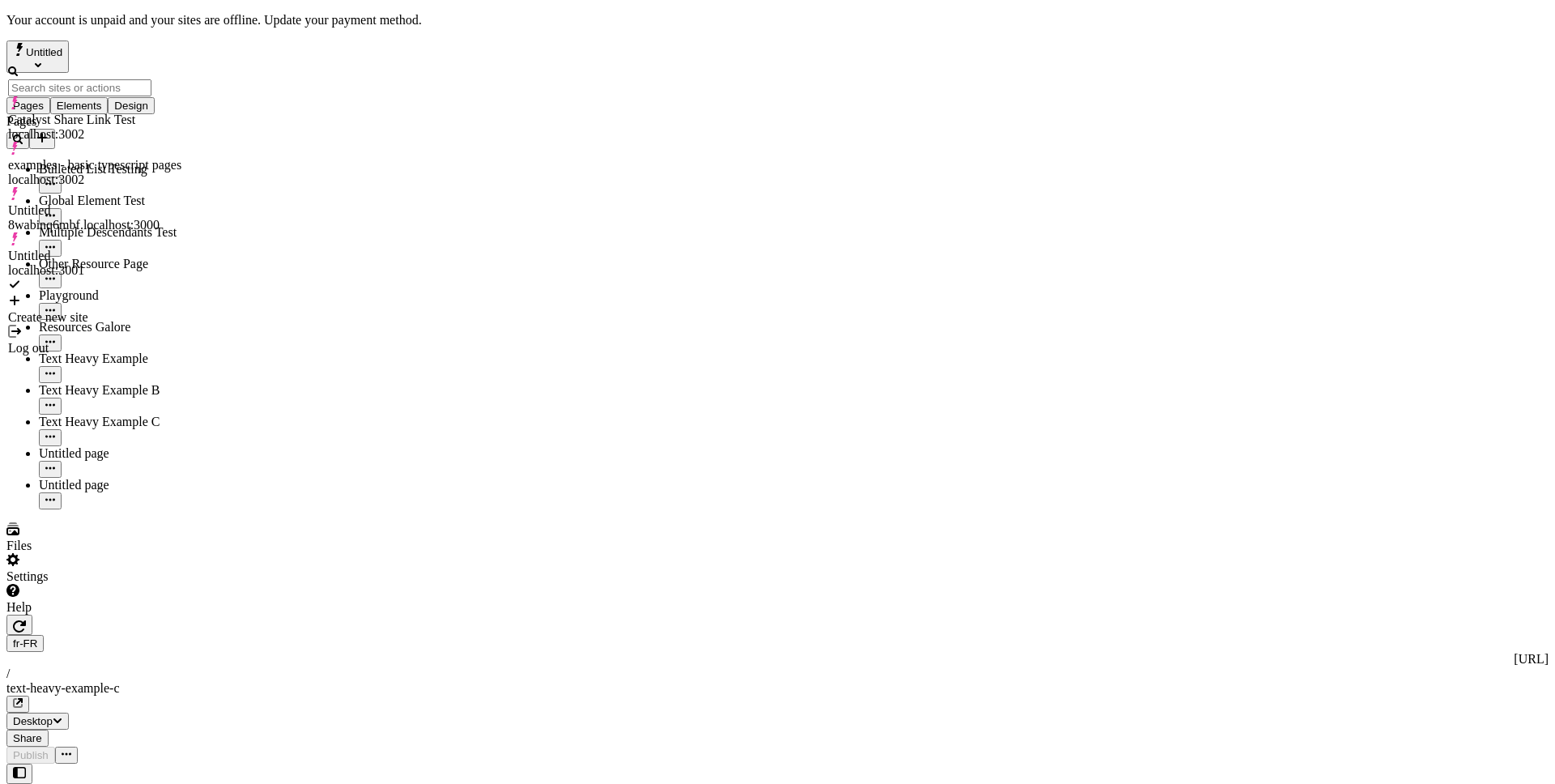
click at [70, 341] on div "Log out" at bounding box center [94, 348] width 173 height 15
